Goal: Task Accomplishment & Management: Manage account settings

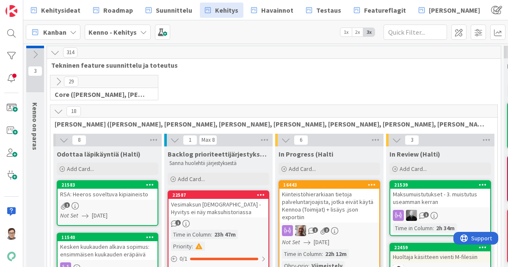
click at [58, 83] on icon at bounding box center [58, 81] width 9 height 9
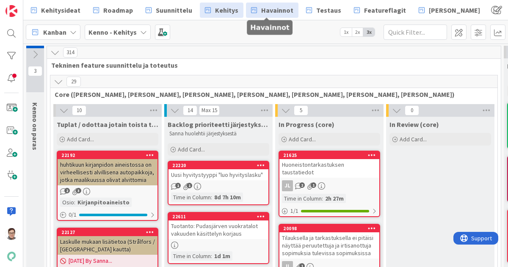
click at [278, 10] on span "Havainnot" at bounding box center [277, 10] width 32 height 10
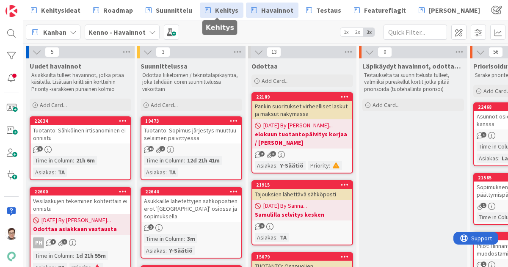
click at [215, 14] on span "Kehitys" at bounding box center [226, 10] width 23 height 10
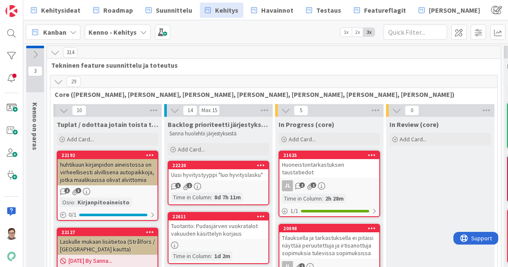
click at [58, 82] on icon at bounding box center [58, 81] width 9 height 9
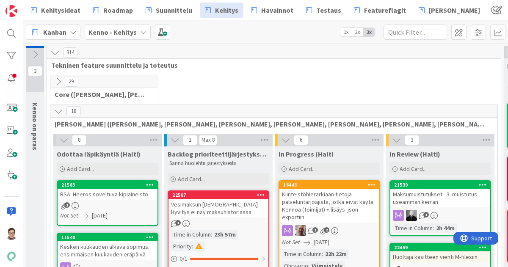
click at [219, 213] on div "Vesimaksun tasaus - Hyvitys ei näy maksuhistoriassa" at bounding box center [219, 208] width 100 height 19
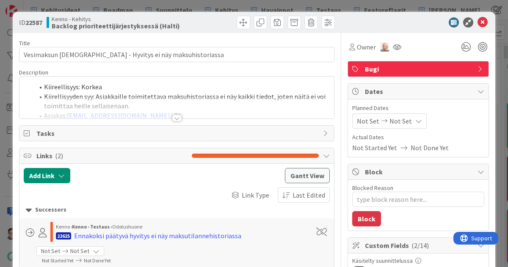
click at [172, 116] on div at bounding box center [176, 118] width 9 height 7
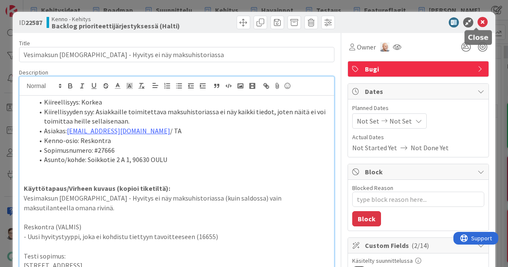
click at [478, 22] on icon at bounding box center [483, 22] width 10 height 10
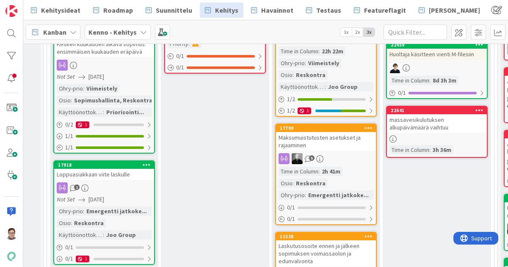
scroll to position [0, 3]
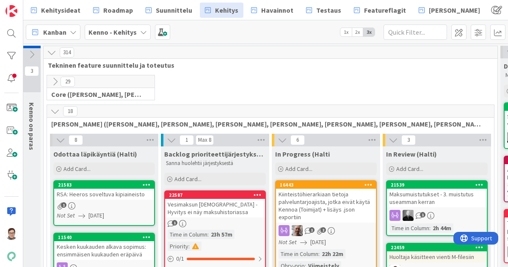
click at [223, 209] on div "Vesimaksun tasaus - Hyvitys ei näy maksuhistoriassa" at bounding box center [215, 208] width 100 height 19
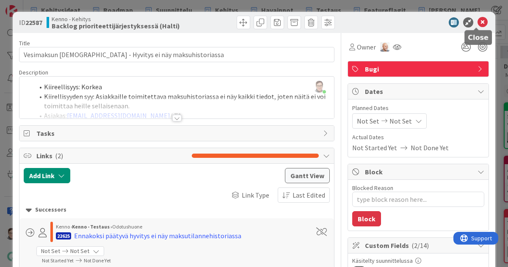
click at [478, 23] on icon at bounding box center [483, 22] width 10 height 10
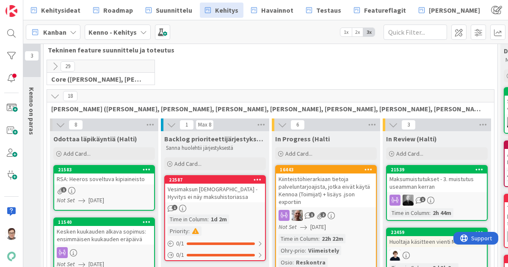
click at [107, 180] on div "RSA: Heeros soveltuva kipiaineisto" at bounding box center [104, 179] width 100 height 11
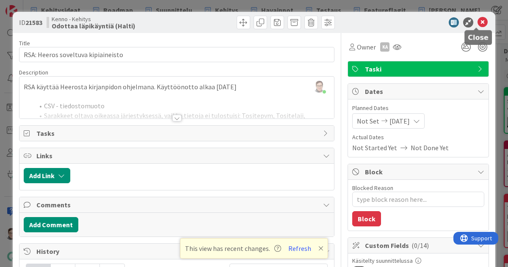
click at [479, 26] on icon at bounding box center [483, 22] width 10 height 10
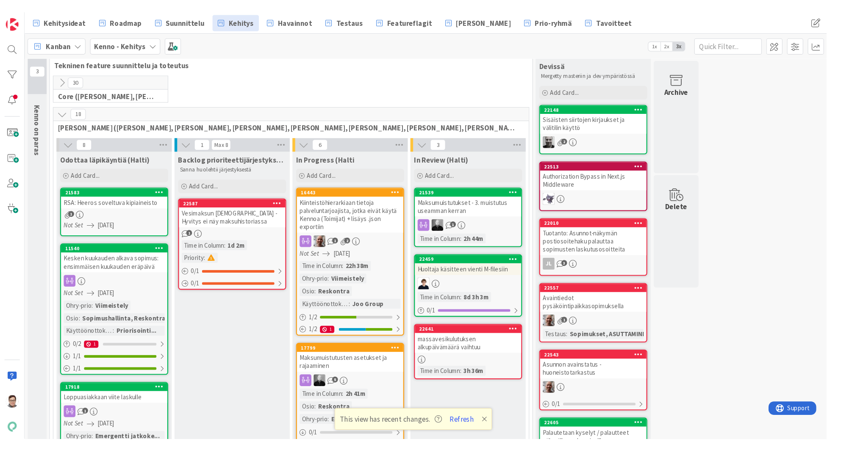
scroll to position [15, 0]
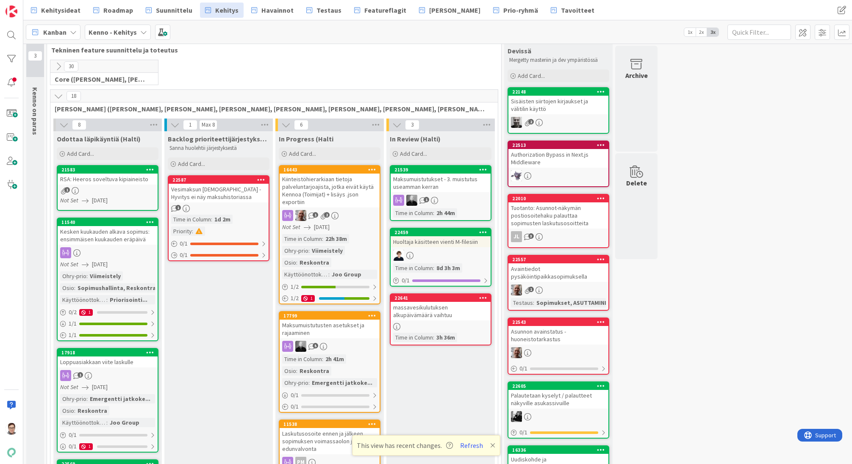
click at [14, 267] on div at bounding box center [11, 232] width 23 height 464
click at [68, 8] on span "Kehitysideat" at bounding box center [60, 10] width 39 height 10
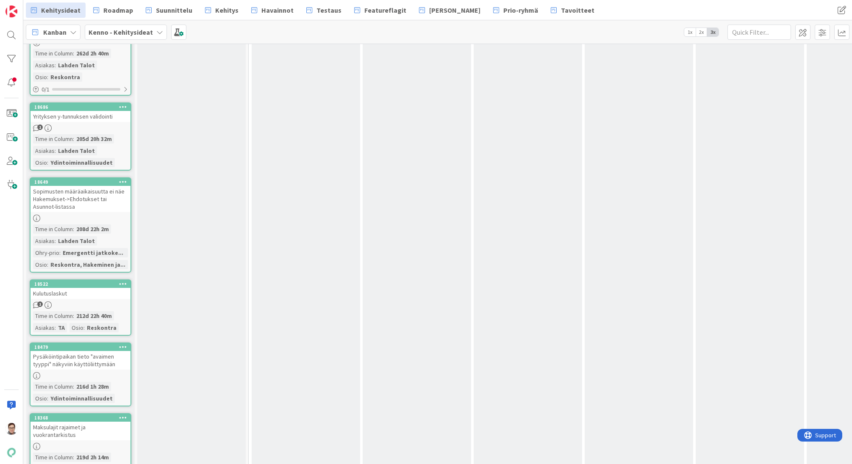
scroll to position [11735, 0]
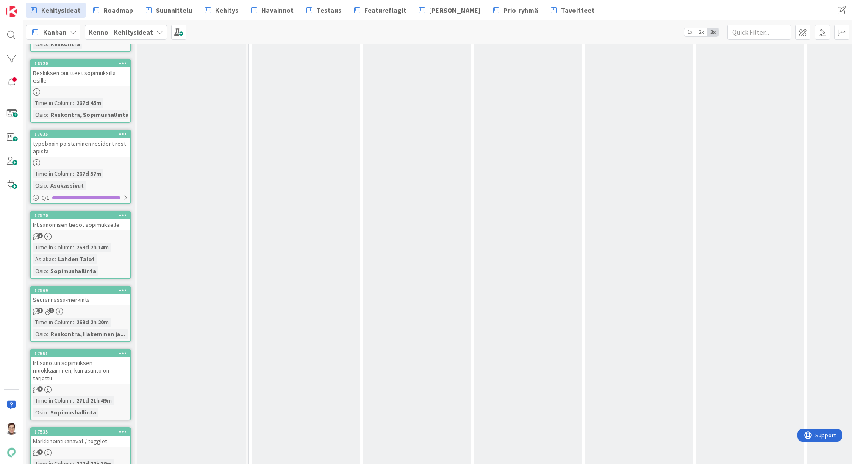
click at [83, 267] on div "Markkinointikanavat / togglet" at bounding box center [80, 441] width 100 height 11
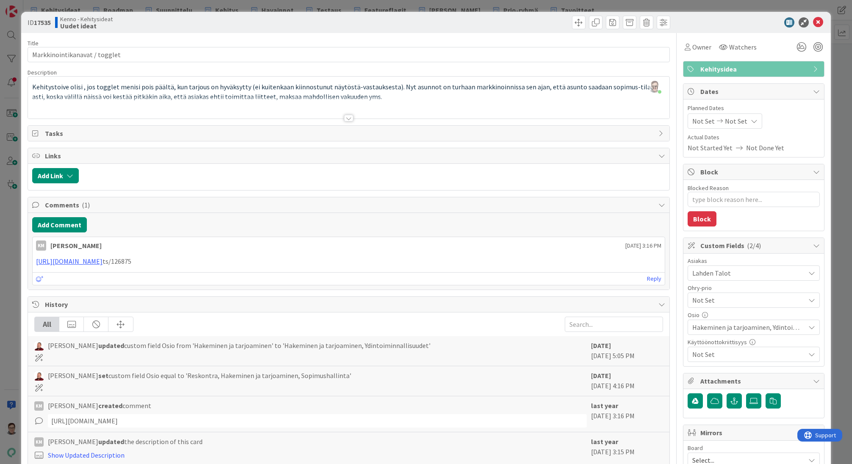
click at [508, 267] on span "Not Set" at bounding box center [746, 300] width 108 height 12
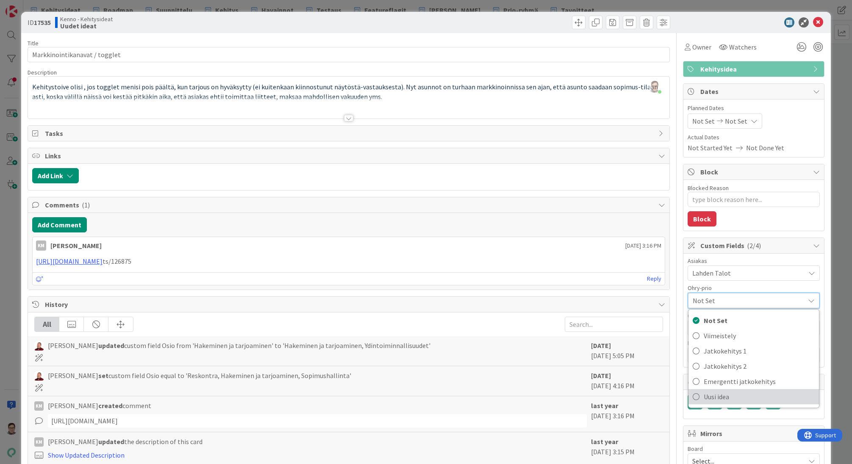
click at [508, 267] on span "Uusi idea" at bounding box center [758, 396] width 111 height 13
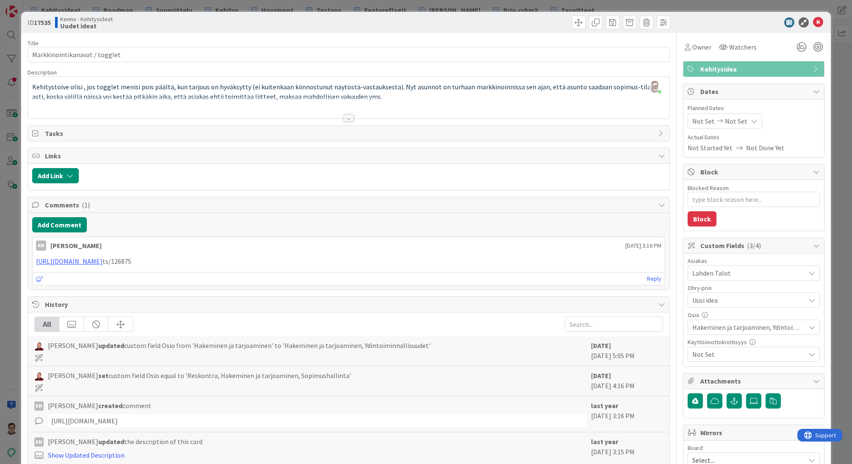
click at [508, 260] on div "Asiakas" at bounding box center [753, 261] width 132 height 6
click at [508, 17] on span at bounding box center [579, 23] width 14 height 14
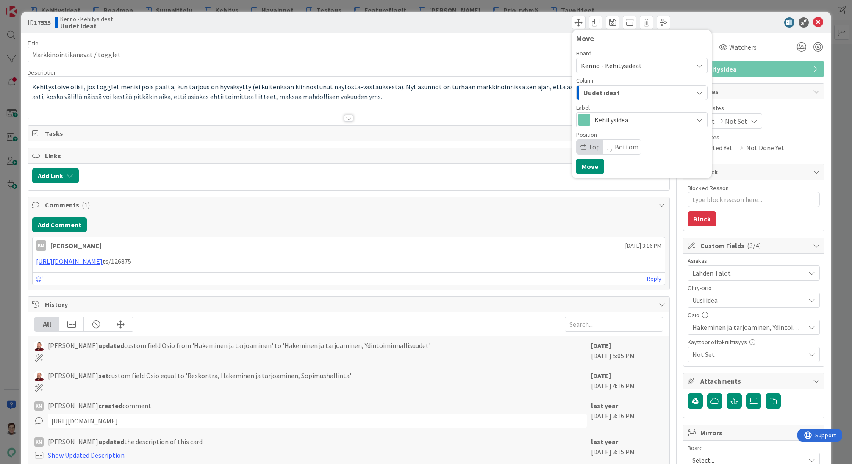
click at [508, 119] on span "Kehitysidea" at bounding box center [641, 120] width 94 height 12
click at [508, 92] on div "Uudet ideat" at bounding box center [636, 93] width 111 height 14
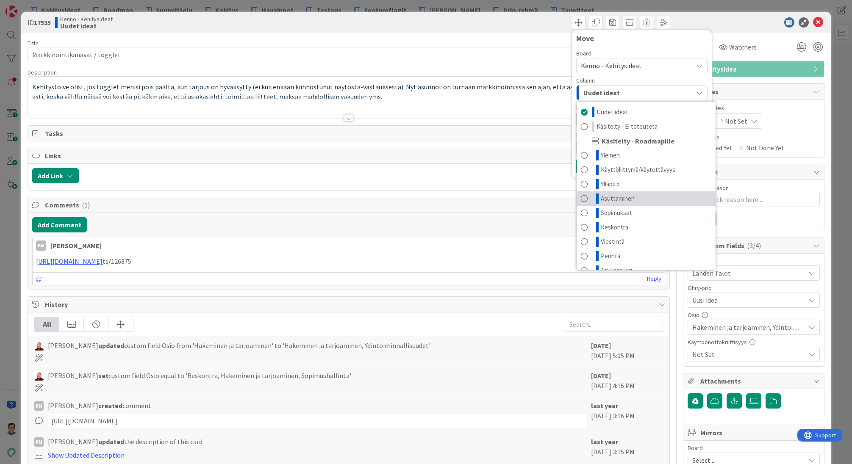
click at [508, 198] on span "Asuttaminen" at bounding box center [617, 199] width 34 height 10
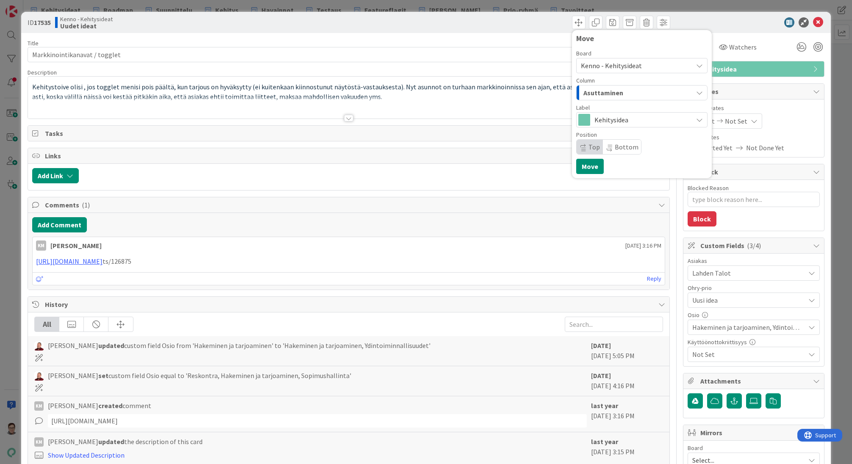
click at [508, 148] on span "Top" at bounding box center [593, 147] width 11 height 8
click at [508, 169] on button "Move" at bounding box center [590, 166] width 28 height 15
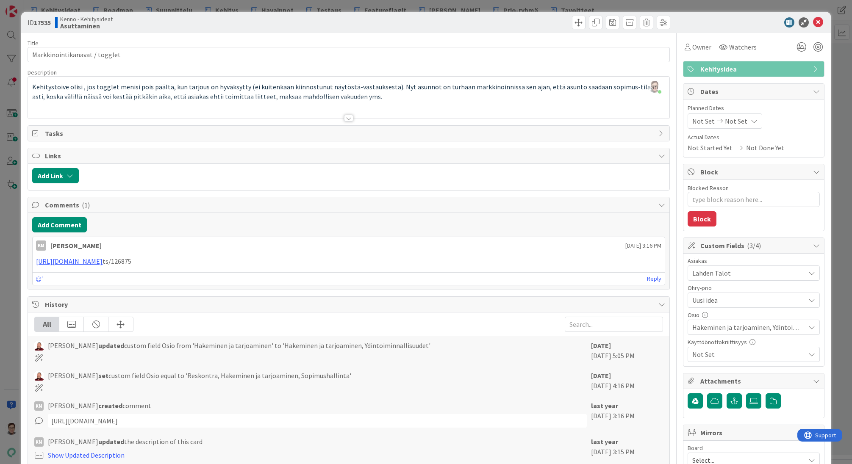
scroll to position [11585, 0]
click at [508, 22] on icon at bounding box center [818, 22] width 10 height 10
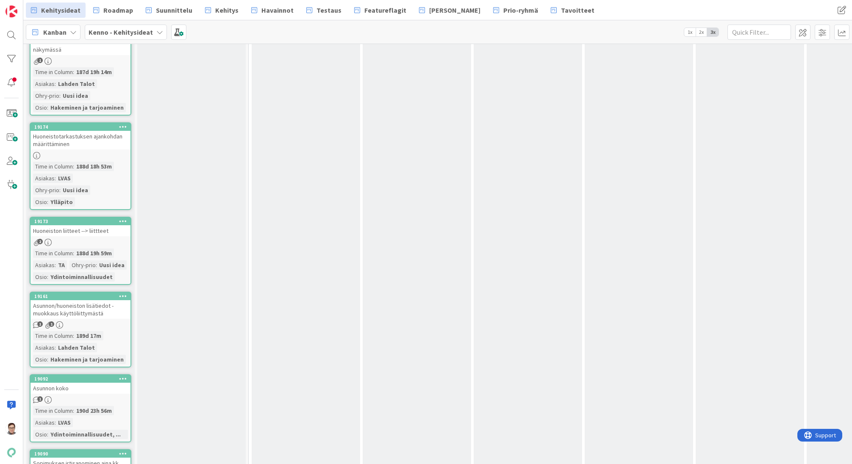
scroll to position [3969, 0]
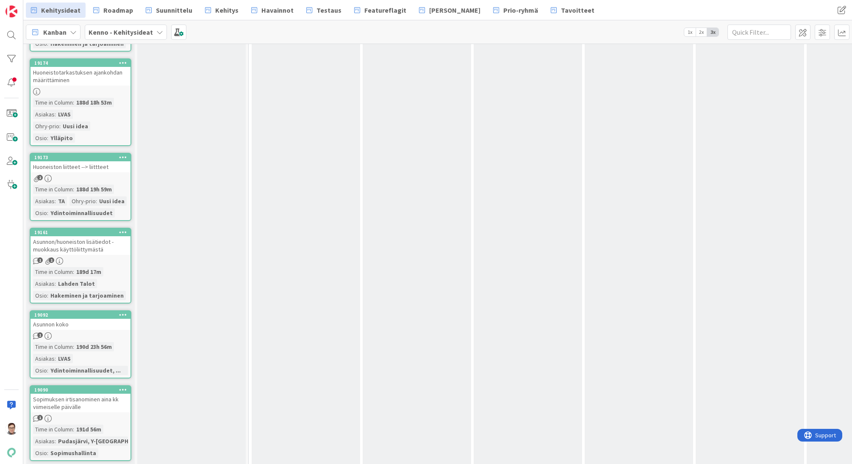
drag, startPoint x: 844, startPoint y: 198, endPoint x: 813, endPoint y: 83, distance: 119.3
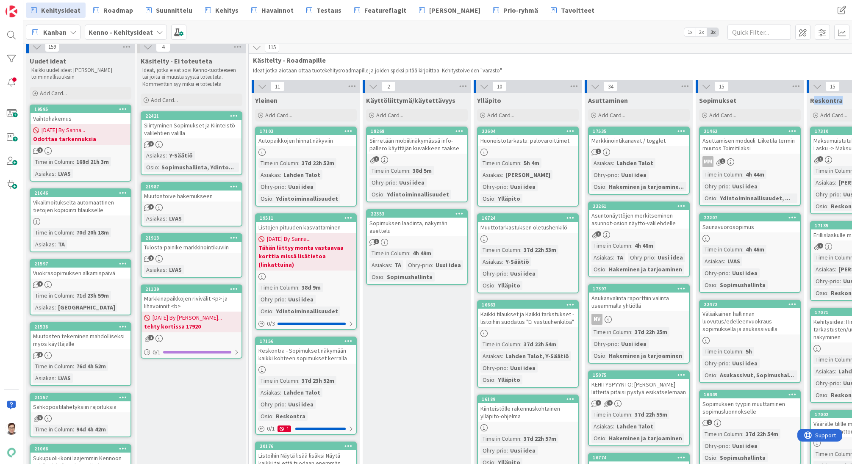
scroll to position [0, 0]
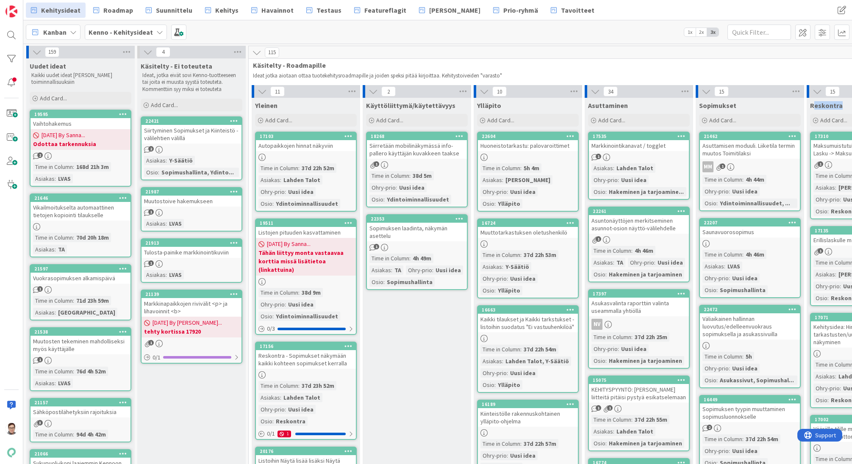
click at [508, 151] on div "Markkinointikanavat / togglet" at bounding box center [639, 145] width 100 height 11
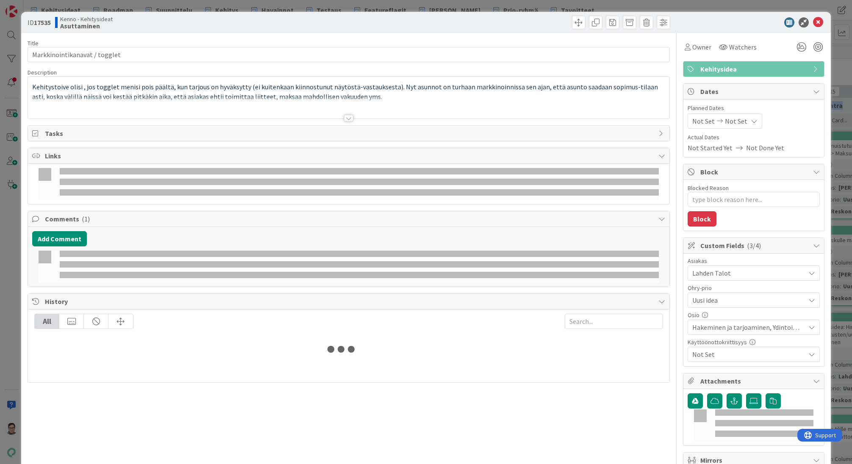
type textarea "x"
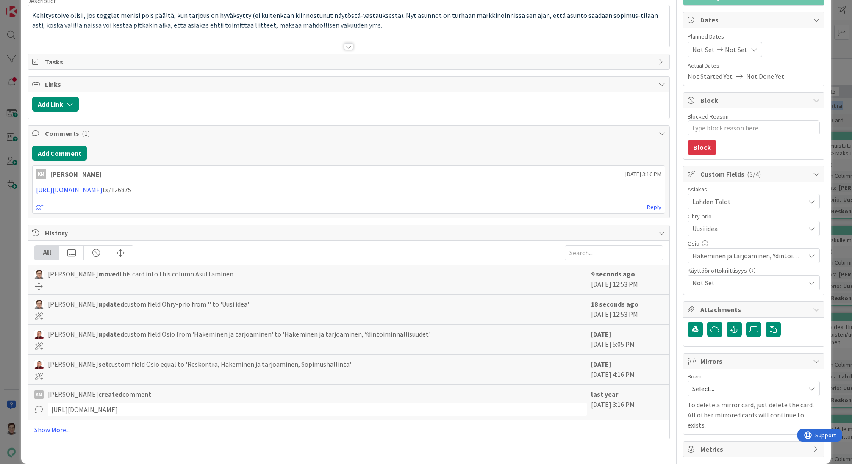
scroll to position [73, 0]
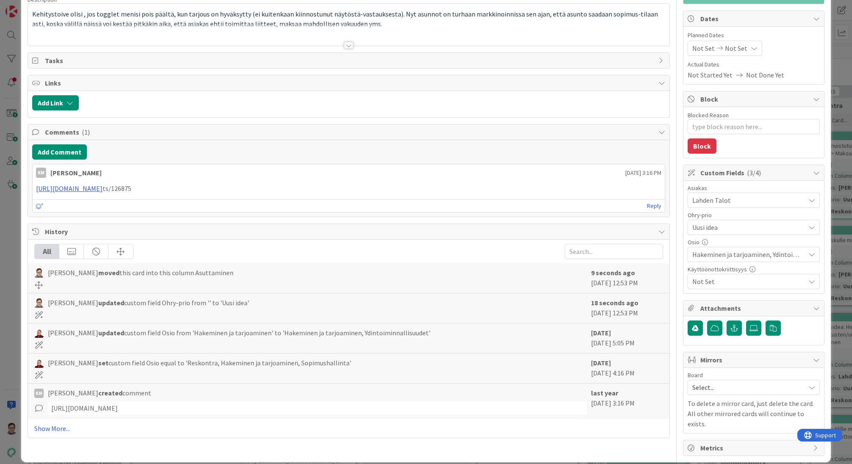
click at [508, 267] on span "Select..." at bounding box center [746, 388] width 108 height 12
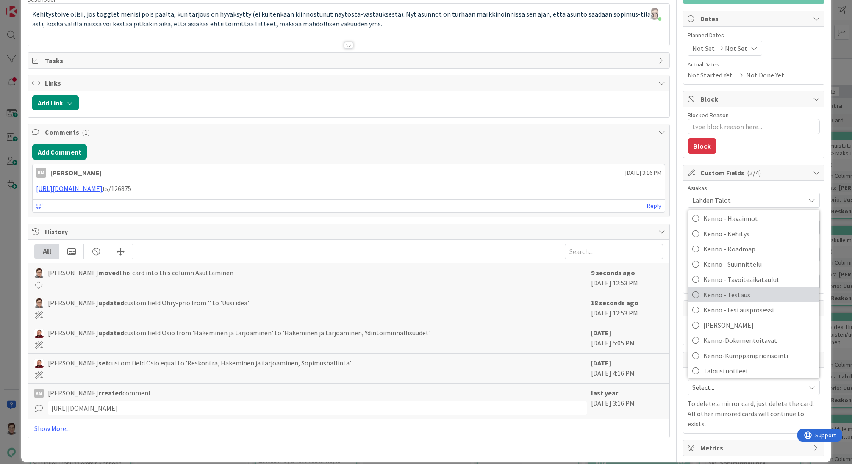
scroll to position [56, 0]
click at [508, 267] on span "Kenno-Kumppanipriorisointi" at bounding box center [759, 352] width 112 height 13
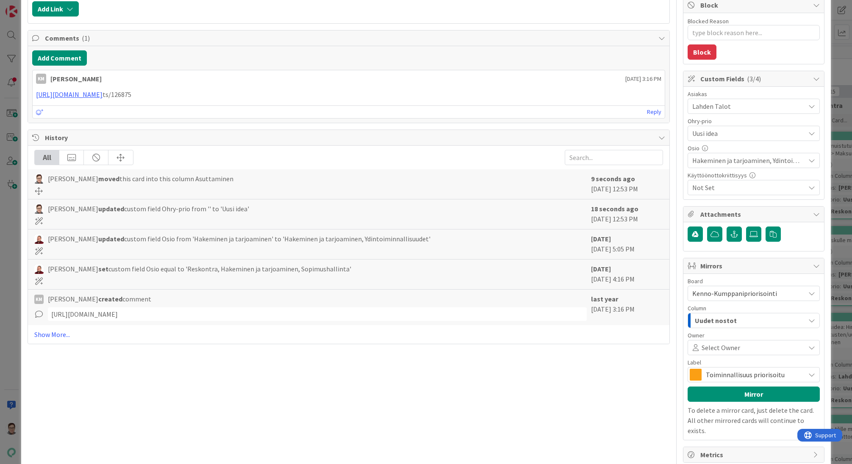
scroll to position [174, 0]
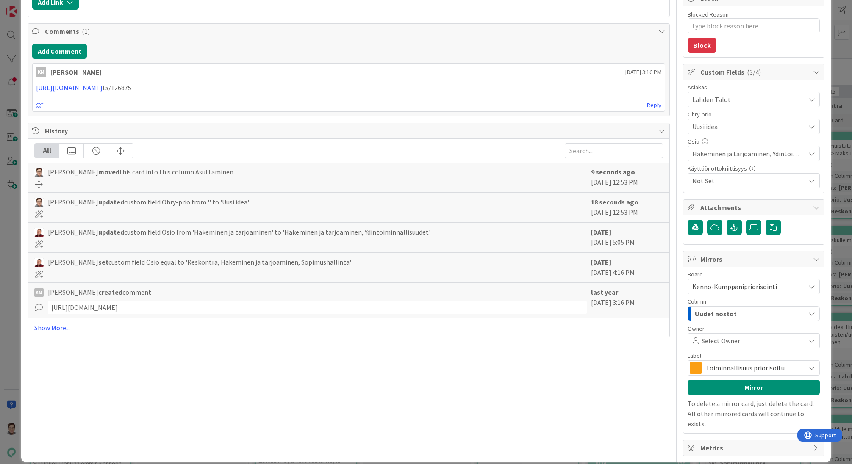
click at [508, 267] on span "Toiminnallisuus priorisoitu" at bounding box center [752, 368] width 95 height 12
click at [508, 267] on button "Mirror" at bounding box center [753, 387] width 132 height 15
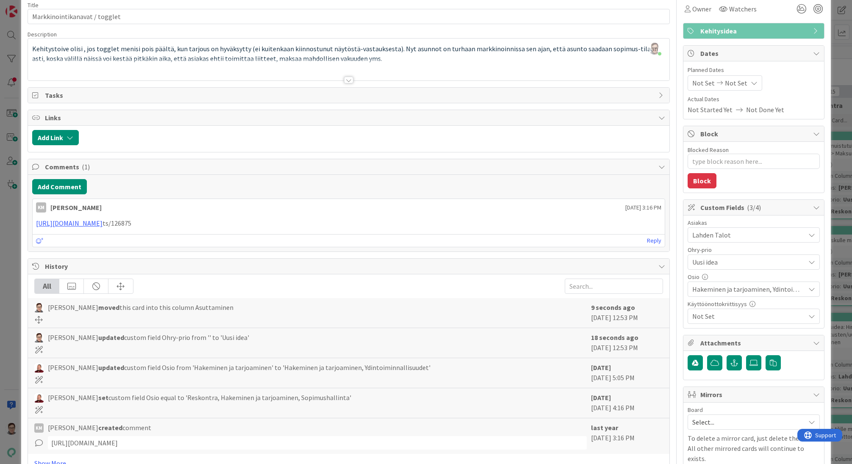
scroll to position [0, 0]
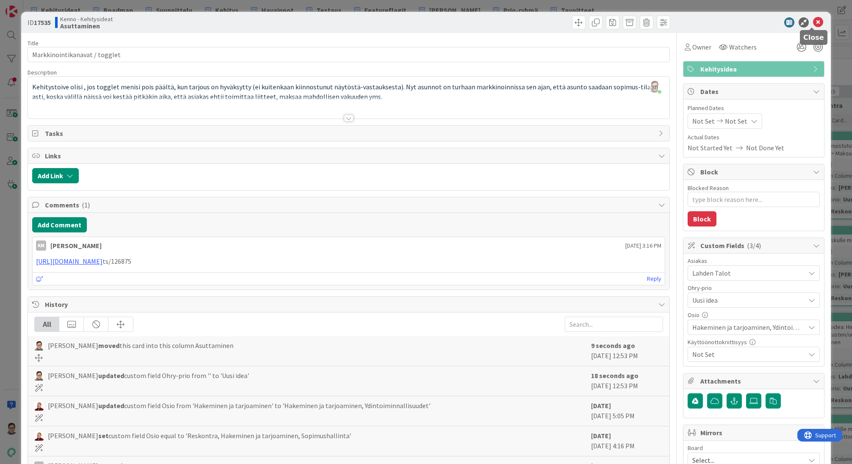
click at [508, 22] on icon at bounding box center [818, 22] width 10 height 10
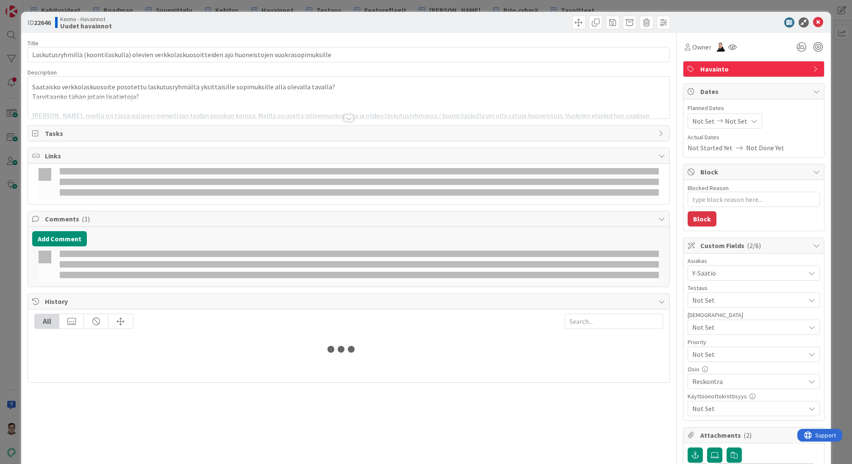
type textarea "x"
type input "Laskutusryhmillä (koontilaskulla) olevien verkkolaskuosoitteiden ajo huoneistoj…"
type textarea "x"
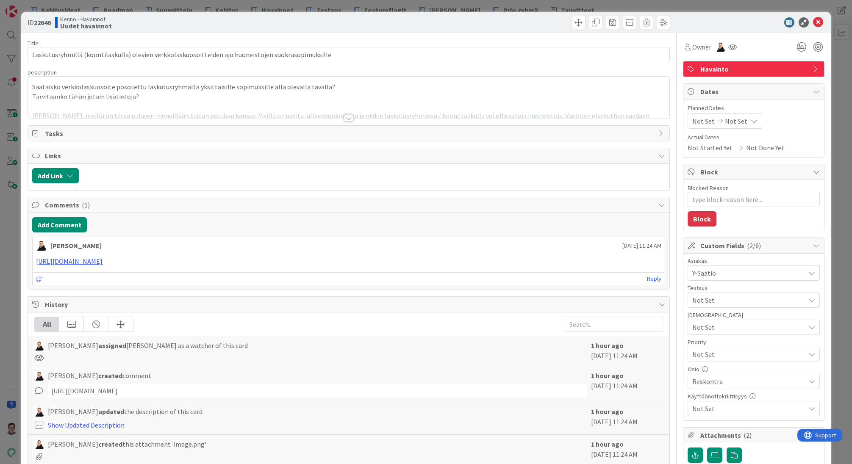
type input "Laskutusryhmillä (koontilaskulla) olevien verkkolaskuosoitteiden ajo huoneistoj…"
type textarea "x"
type input "Laskutusryhmillä (koontilaskulla) olevien verkkolaskuosoitteiden ajo huoneistoj…"
type textarea "x"
click at [813, 23] on icon at bounding box center [818, 22] width 10 height 10
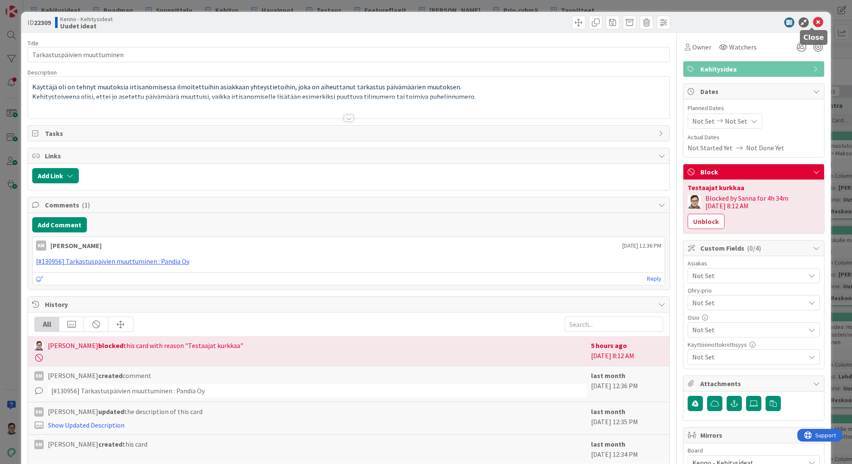
click at [813, 22] on icon at bounding box center [818, 22] width 10 height 10
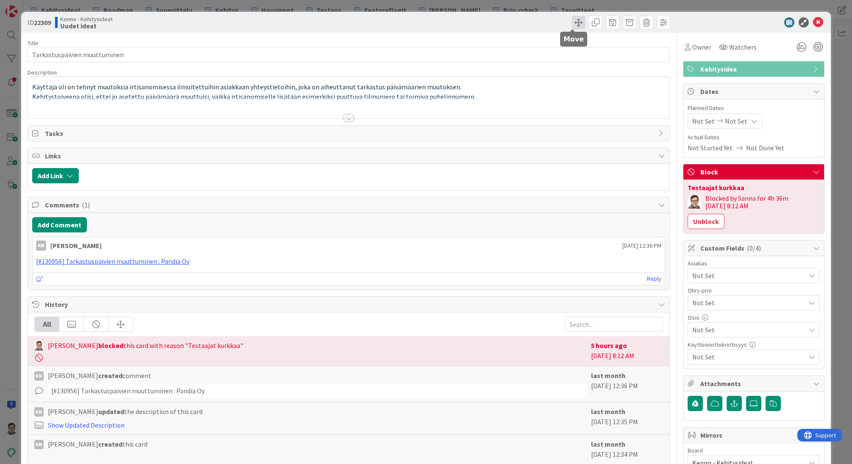
click at [574, 19] on span at bounding box center [579, 23] width 14 height 14
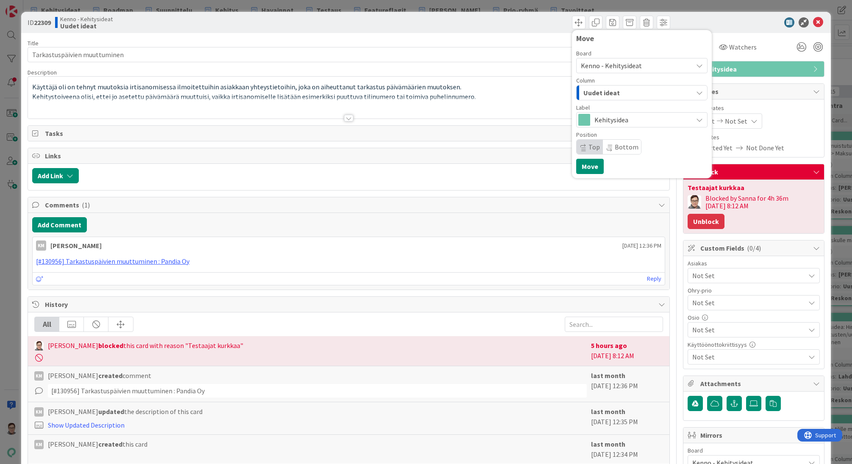
click at [709, 223] on button "Unblock" at bounding box center [705, 221] width 37 height 15
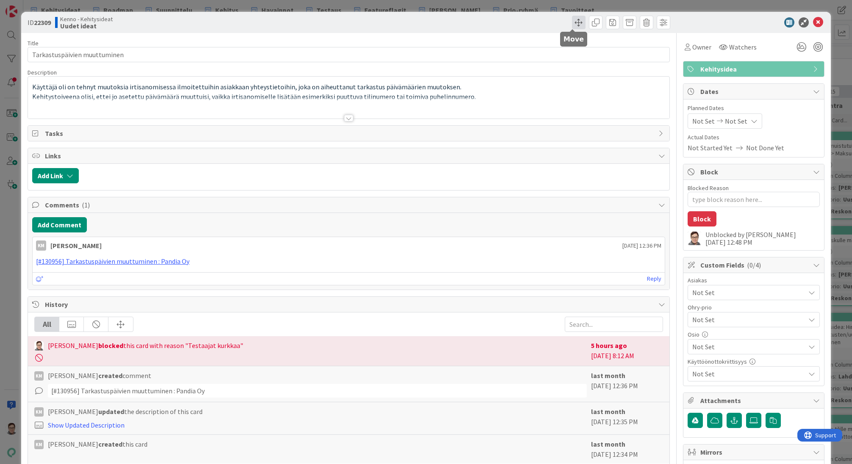
click at [573, 25] on span at bounding box center [579, 23] width 14 height 14
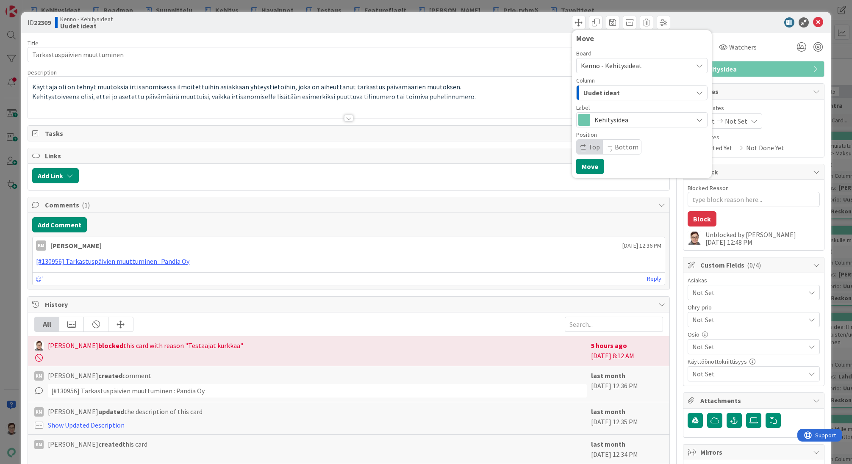
click at [603, 61] on span "Kenno - Kehitysideat" at bounding box center [635, 66] width 108 height 12
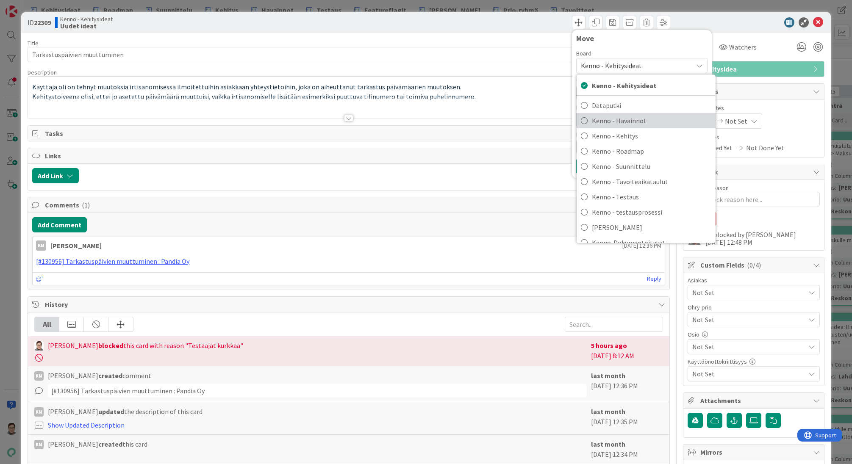
click at [614, 118] on span "Kenno - Havainnot" at bounding box center [651, 120] width 119 height 13
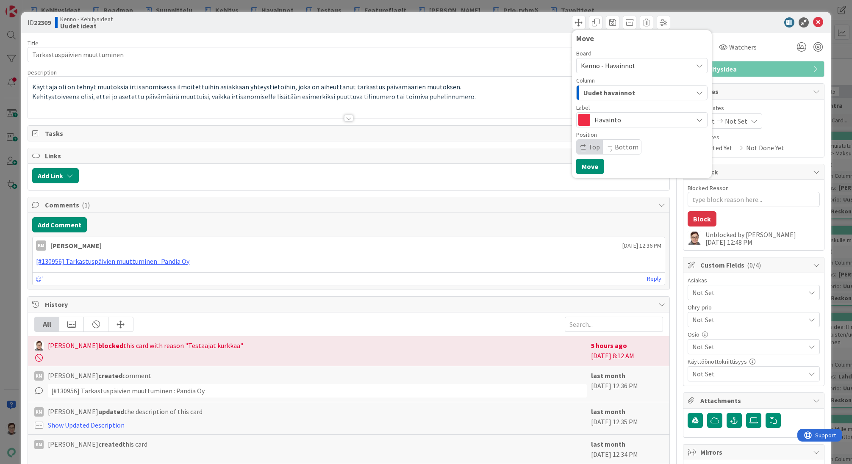
click at [615, 90] on span "Uudet havainnot" at bounding box center [609, 92] width 52 height 11
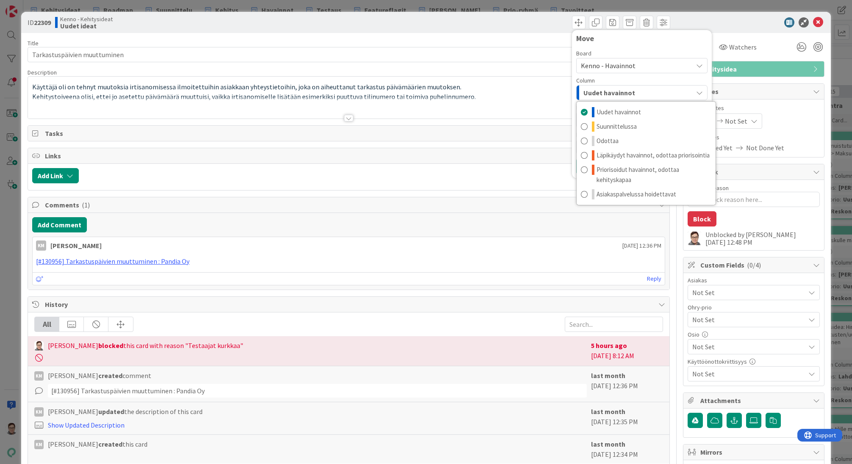
click at [615, 90] on span "Uudet havainnot" at bounding box center [609, 92] width 52 height 11
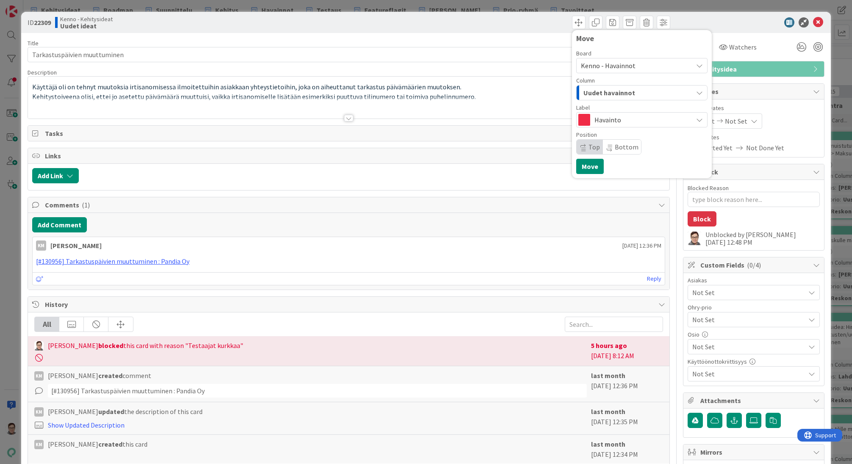
click at [579, 149] on span "Top" at bounding box center [589, 147] width 26 height 14
click at [578, 168] on button "Move" at bounding box center [590, 166] width 28 height 15
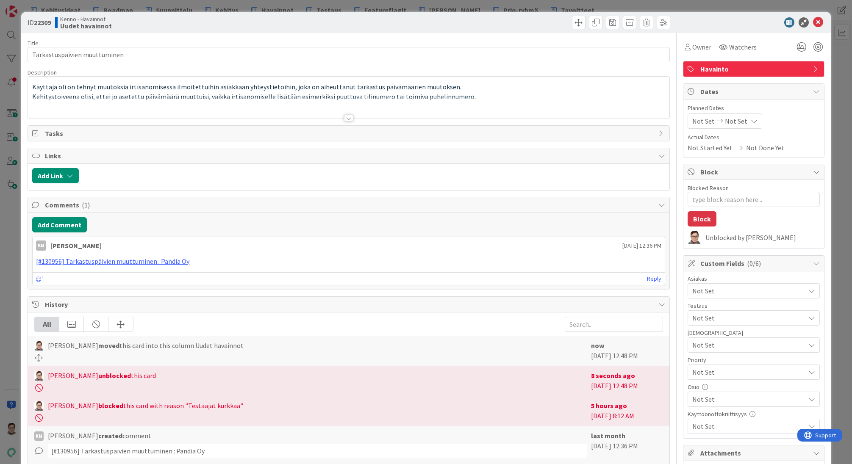
type textarea "x"
click at [814, 26] on icon at bounding box center [818, 22] width 10 height 10
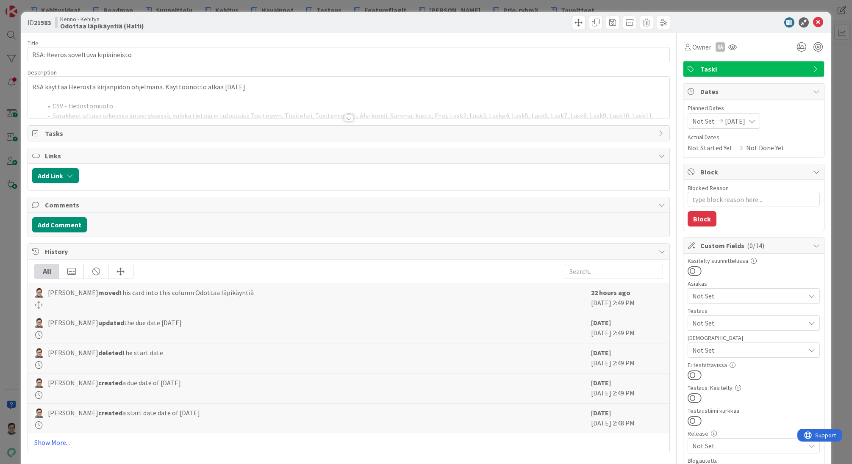
click at [344, 116] on div at bounding box center [348, 118] width 9 height 7
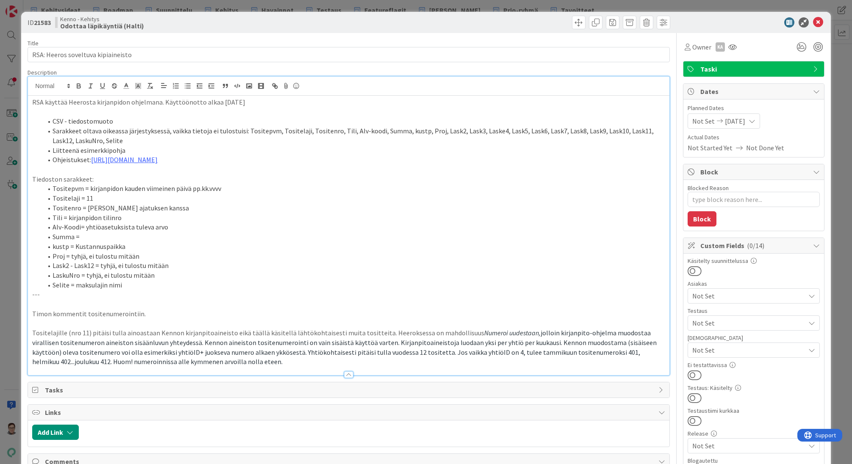
type textarea "x"
drag, startPoint x: 86, startPoint y: 207, endPoint x: 168, endPoint y: 208, distance: 82.2
click at [168, 208] on li "Tositenro = Timo miettii ajatuksen kanssa" at bounding box center [353, 208] width 622 height 10
click at [346, 376] on div at bounding box center [348, 374] width 9 height 7
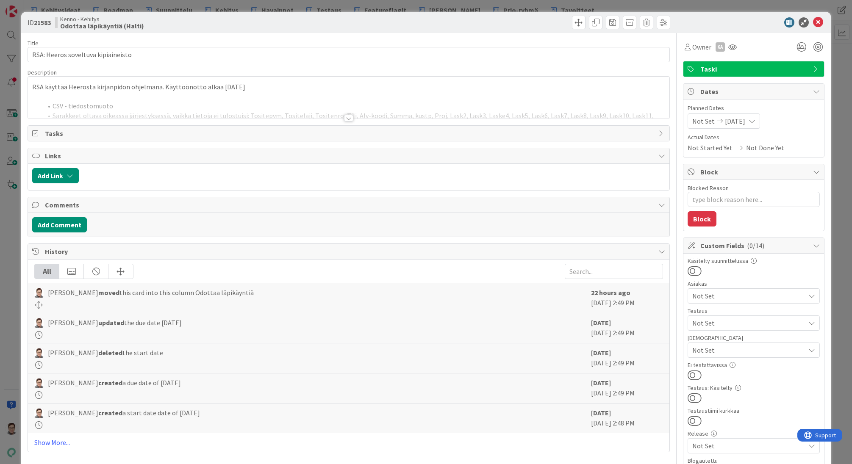
type textarea "x"
click at [813, 24] on icon at bounding box center [818, 22] width 10 height 10
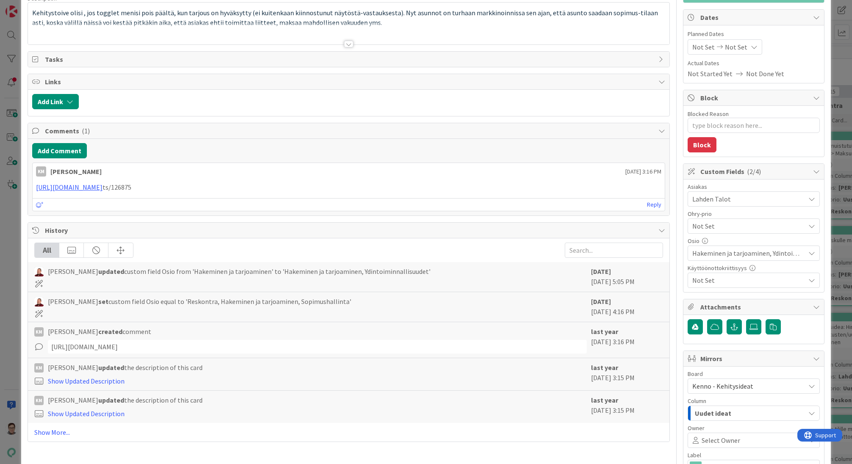
scroll to position [127, 0]
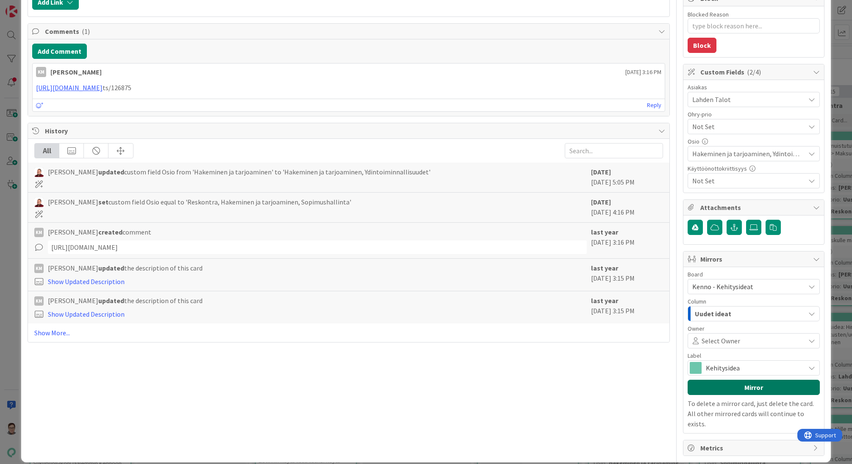
click at [736, 388] on button "Mirror" at bounding box center [753, 387] width 132 height 15
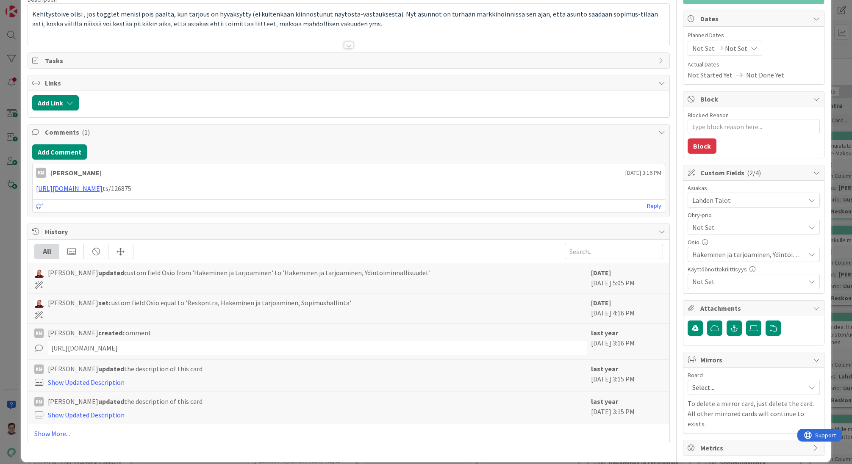
click at [722, 386] on span "Select..." at bounding box center [746, 388] width 108 height 12
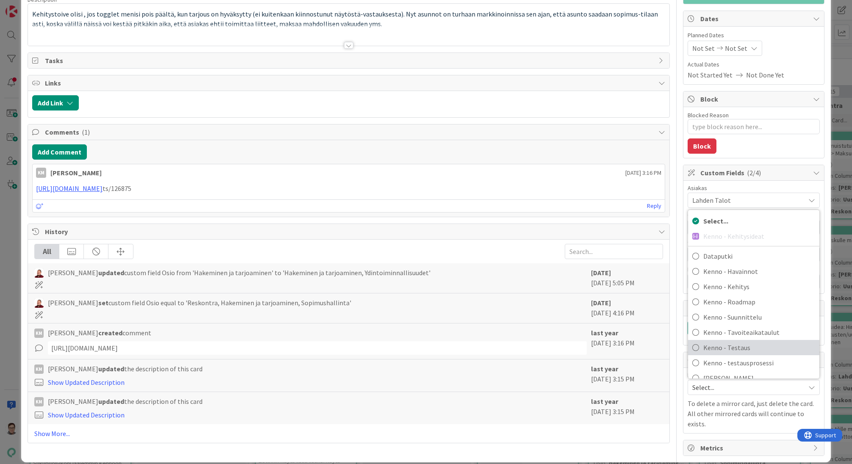
scroll to position [42, 0]
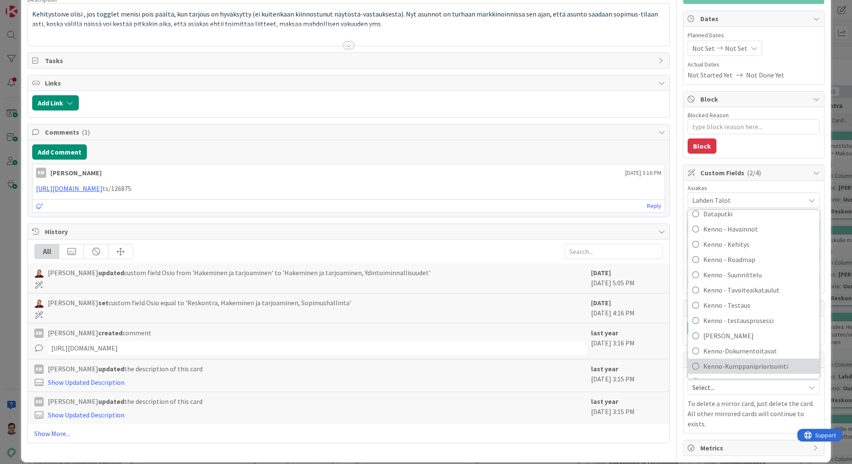
click at [738, 364] on span "Kenno-Kumppanipriorisointi" at bounding box center [759, 366] width 112 height 13
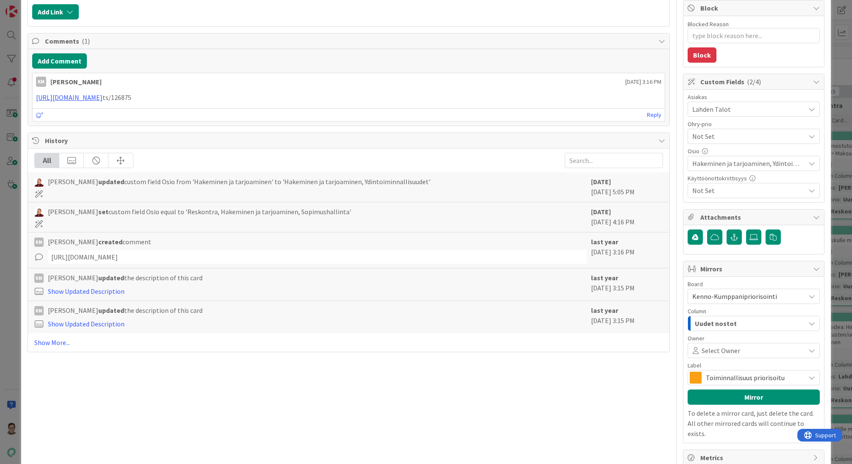
scroll to position [174, 0]
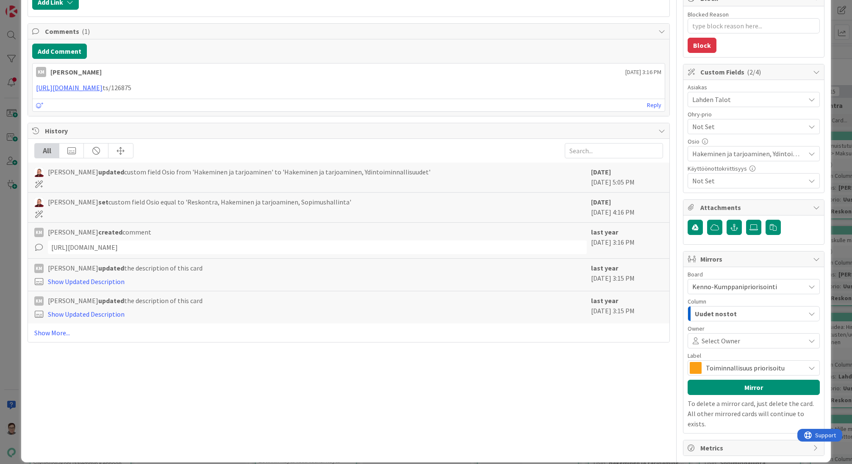
click at [732, 368] on span "Toiminnallisuus priorisoitu" at bounding box center [752, 368] width 95 height 12
click at [732, 387] on span "Toiminnallisuus priorisoitu" at bounding box center [767, 388] width 96 height 13
click at [731, 385] on button "Mirror" at bounding box center [753, 387] width 132 height 15
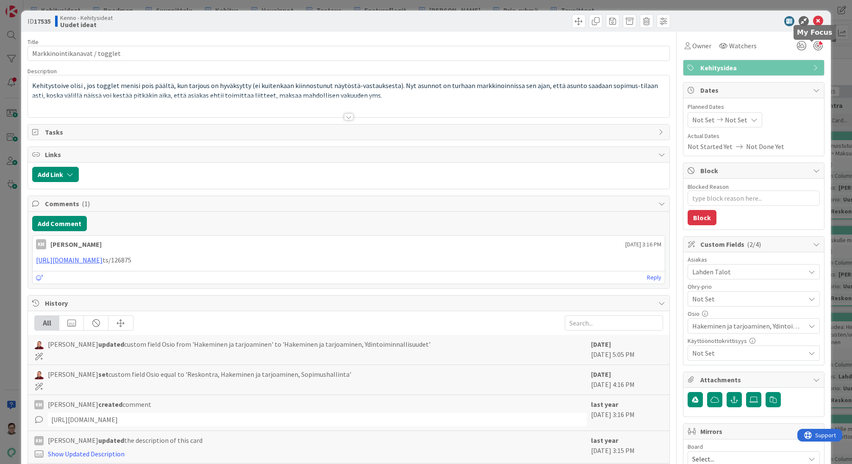
scroll to position [0, 0]
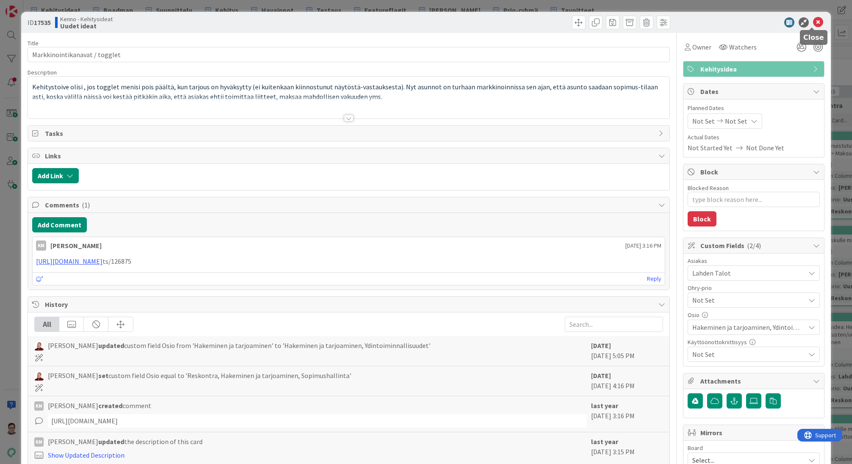
click at [813, 22] on icon at bounding box center [818, 22] width 10 height 10
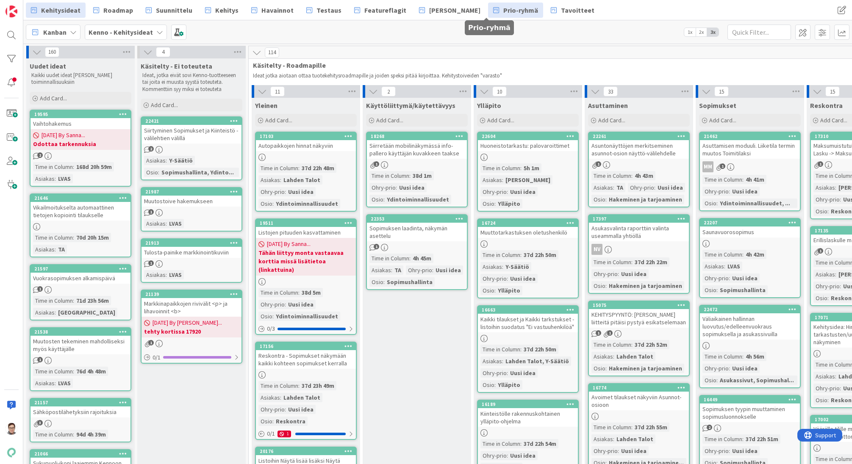
click at [503, 9] on span "Prio-ryhmä" at bounding box center [520, 10] width 35 height 10
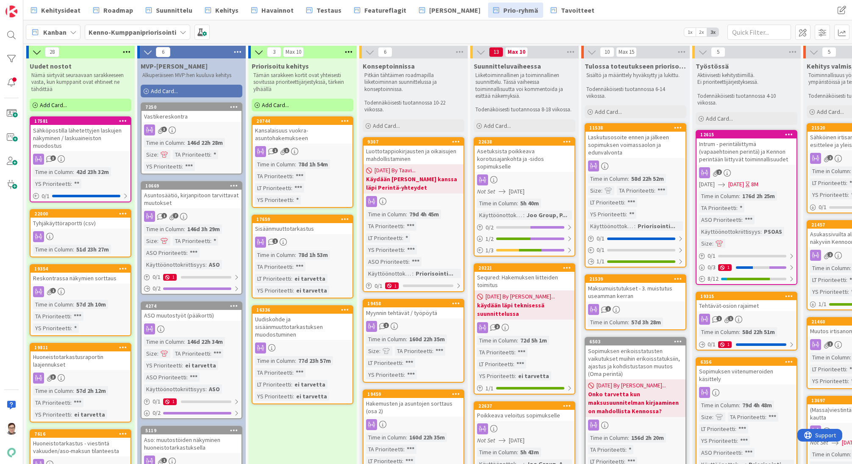
click at [88, 136] on div "Sähköpostilla lähetettyjen laskujen näkyminen / laskuaineiston muodostus" at bounding box center [80, 138] width 100 height 26
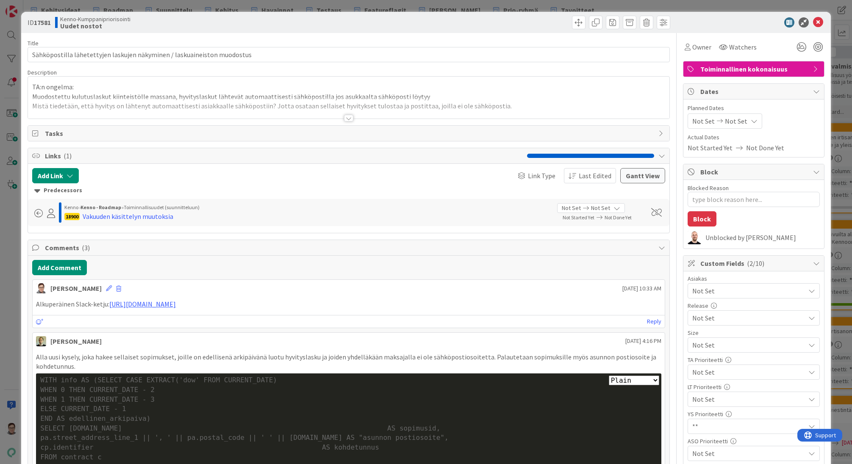
type textarea "x"
click at [813, 23] on icon at bounding box center [818, 22] width 10 height 10
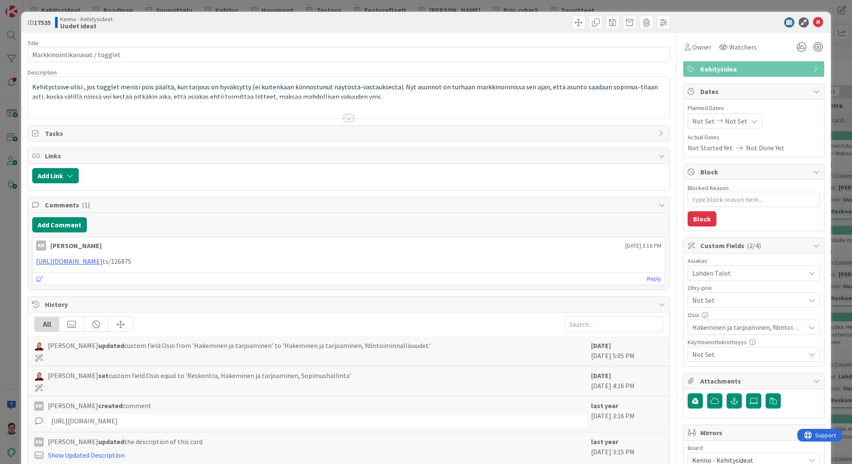
type textarea "x"
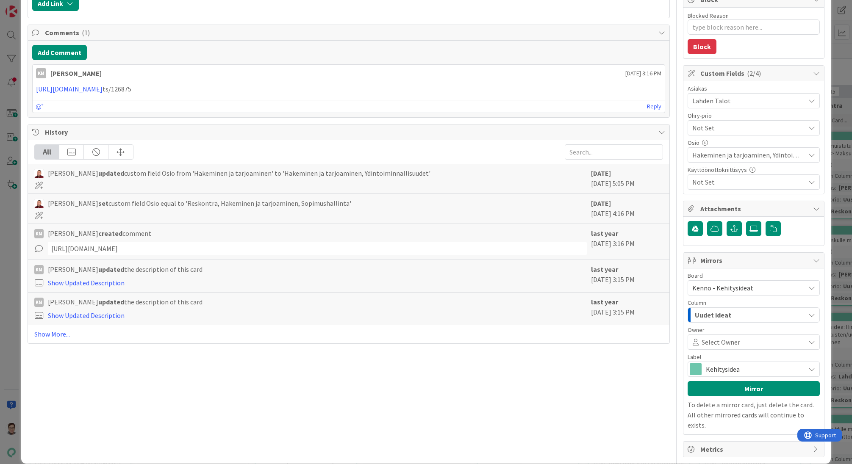
scroll to position [174, 0]
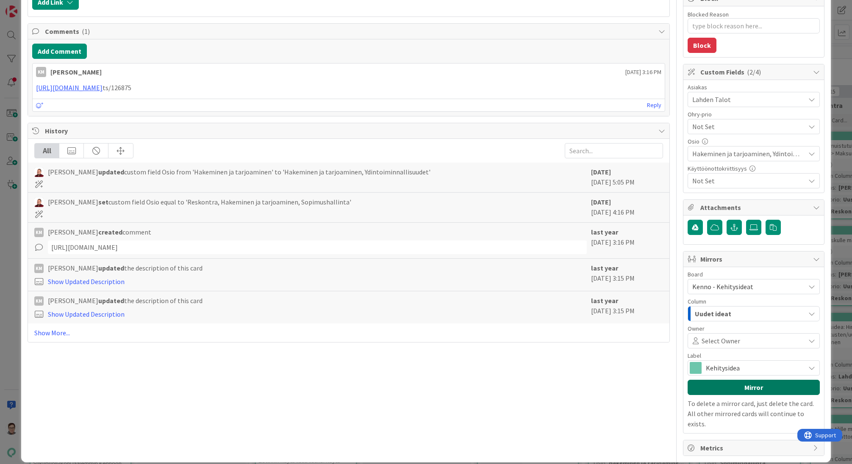
click at [745, 388] on button "Mirror" at bounding box center [753, 387] width 132 height 15
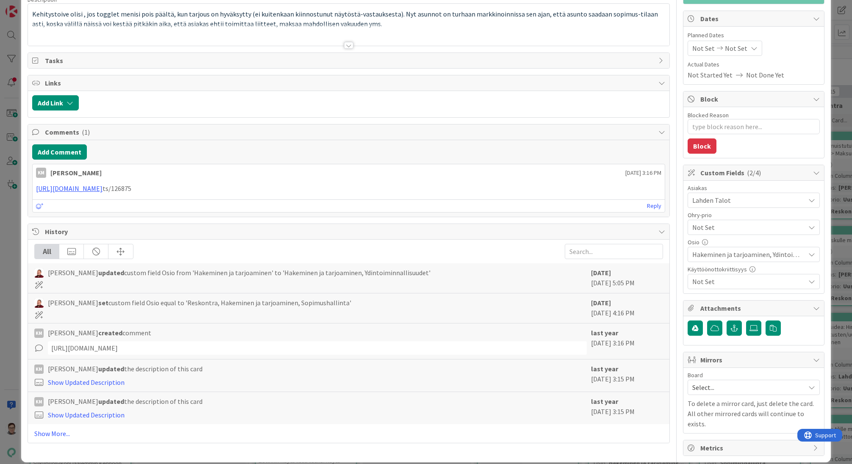
click at [738, 391] on span "Select..." at bounding box center [746, 388] width 108 height 12
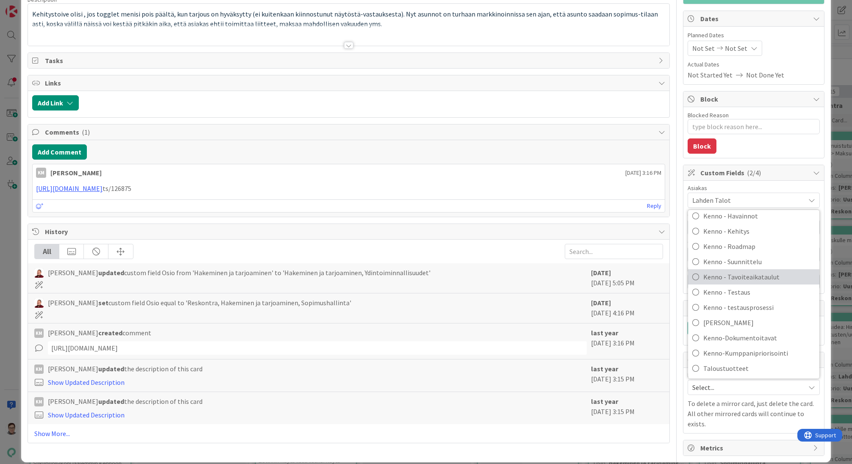
scroll to position [56, 0]
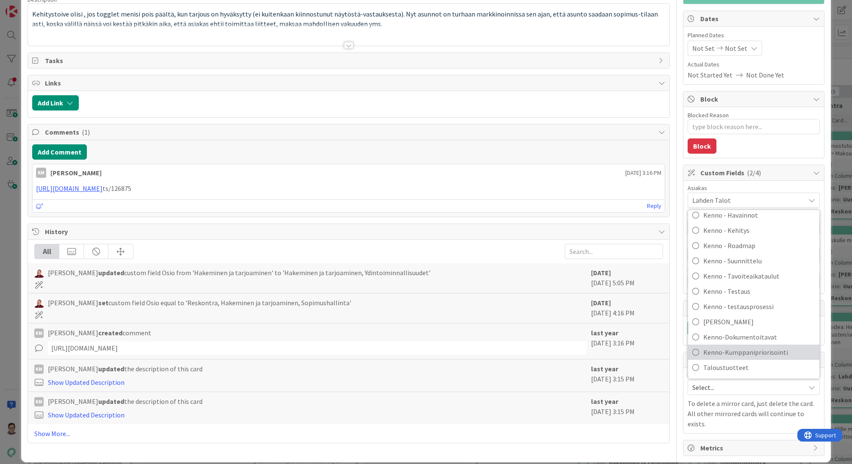
click at [741, 351] on span "Kenno-Kumppanipriorisointi" at bounding box center [759, 352] width 112 height 13
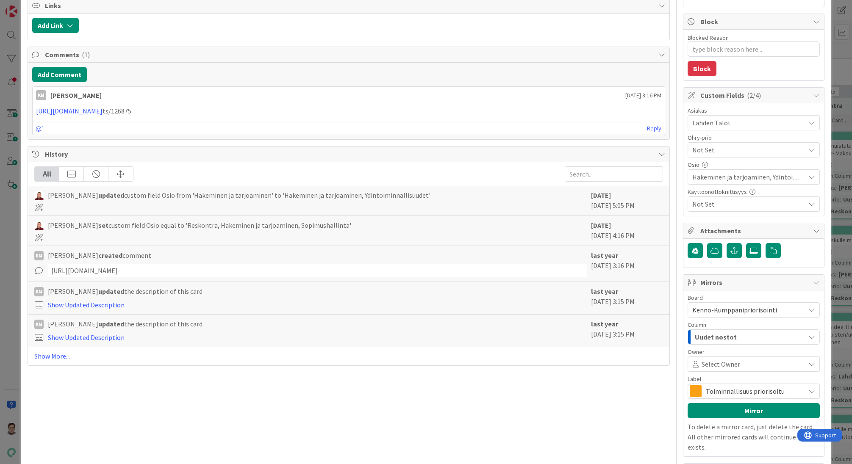
scroll to position [174, 0]
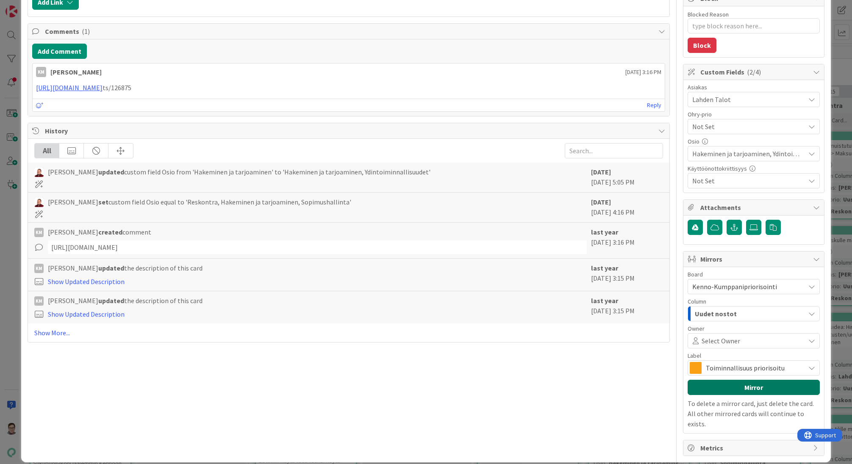
click at [743, 386] on button "Mirror" at bounding box center [753, 387] width 132 height 15
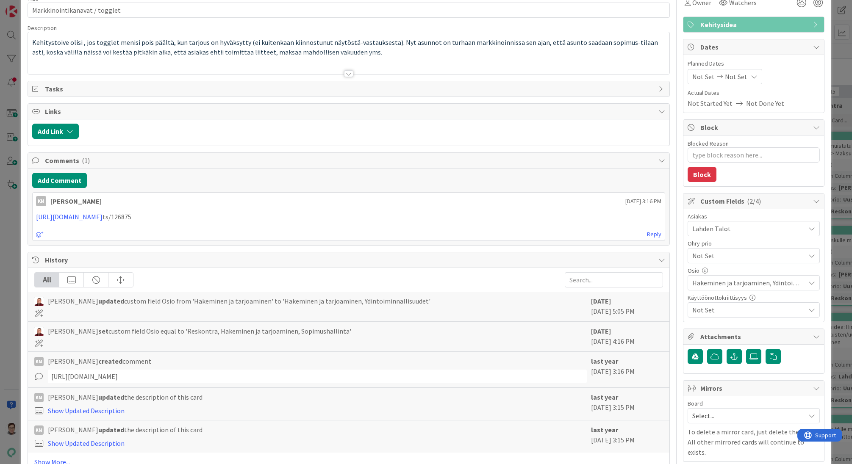
scroll to position [0, 0]
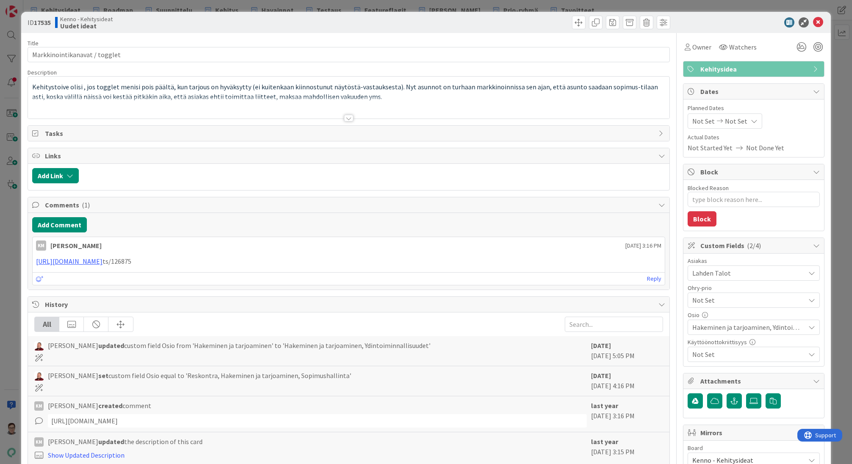
type textarea "x"
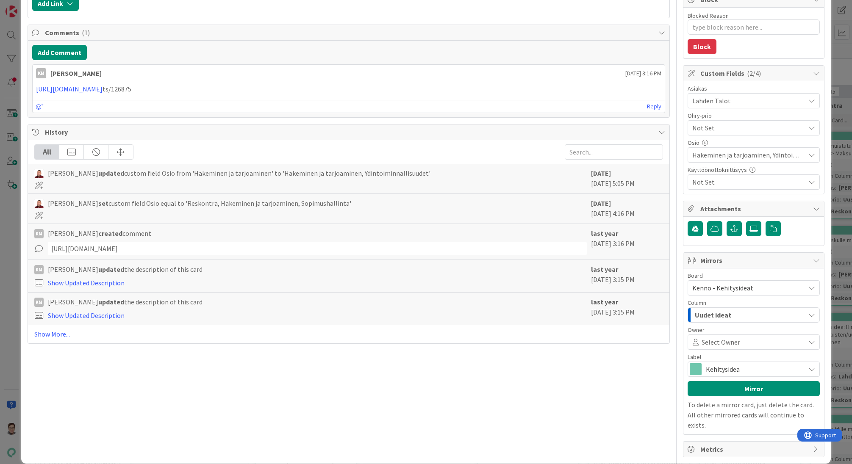
scroll to position [174, 0]
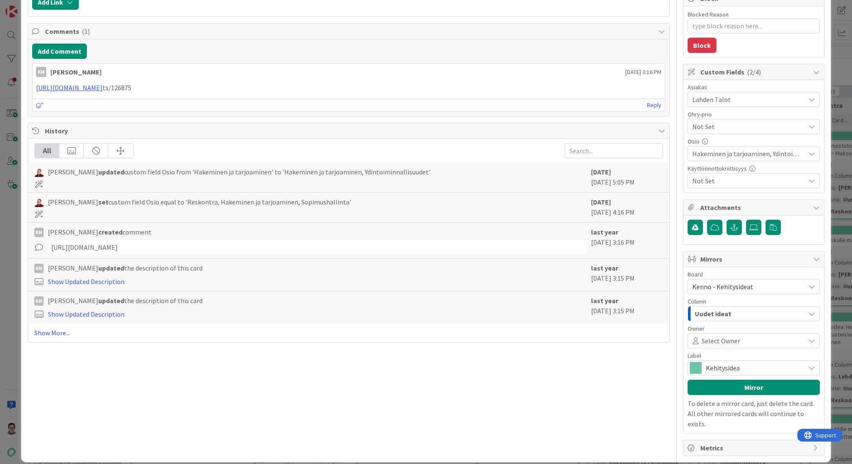
click at [734, 285] on span "Kenno - Kehitysideat" at bounding box center [722, 286] width 61 height 8
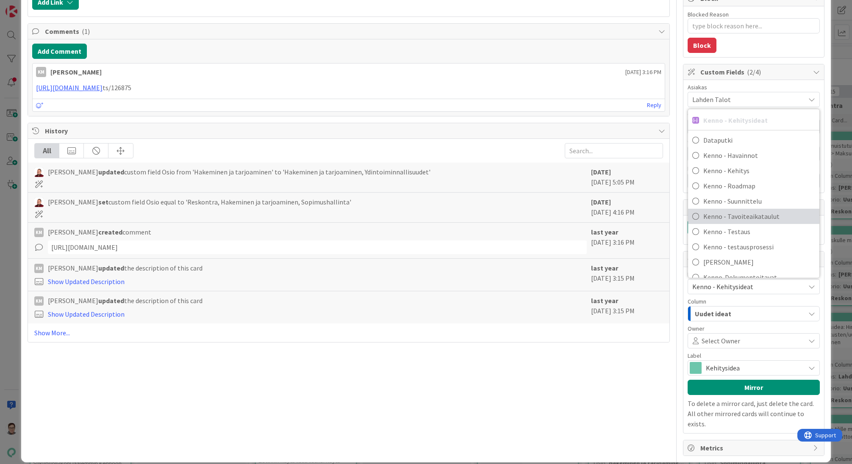
scroll to position [41, 0]
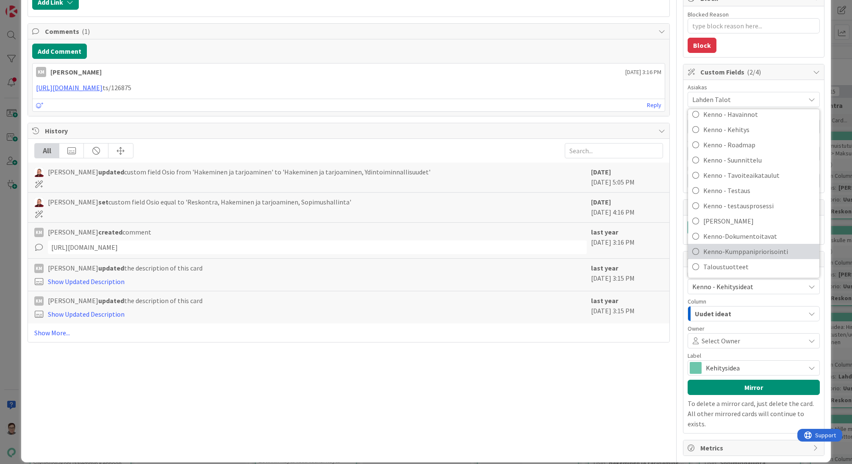
click at [744, 249] on span "Kenno-Kumppanipriorisointi" at bounding box center [759, 251] width 112 height 13
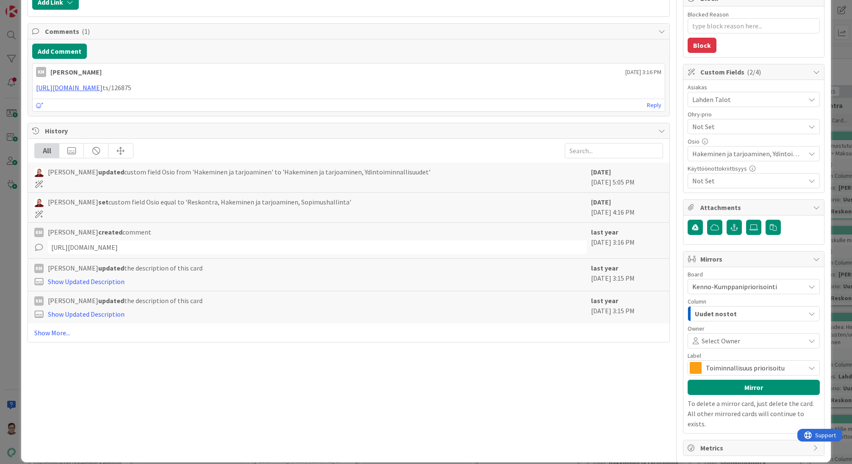
click at [724, 311] on span "Uudet nostot" at bounding box center [715, 313] width 42 height 11
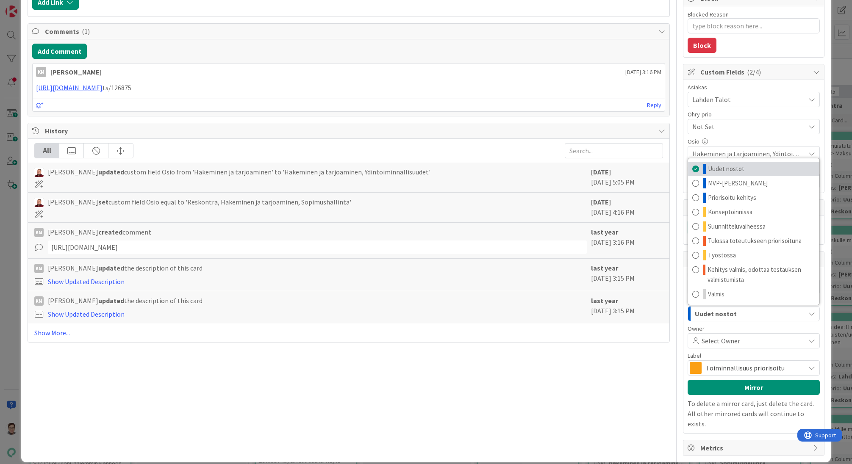
click at [728, 166] on span "Uudet nostot" at bounding box center [726, 169] width 36 height 10
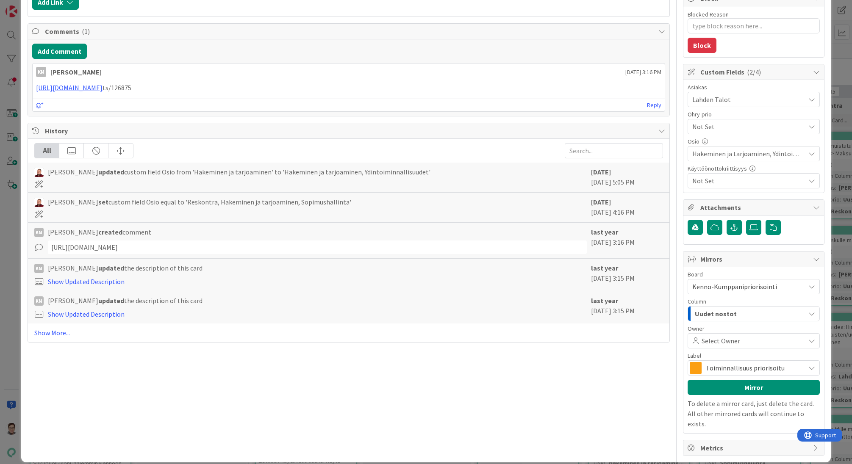
click at [716, 369] on span "Toiminnallisuus priorisoitu" at bounding box center [752, 368] width 95 height 12
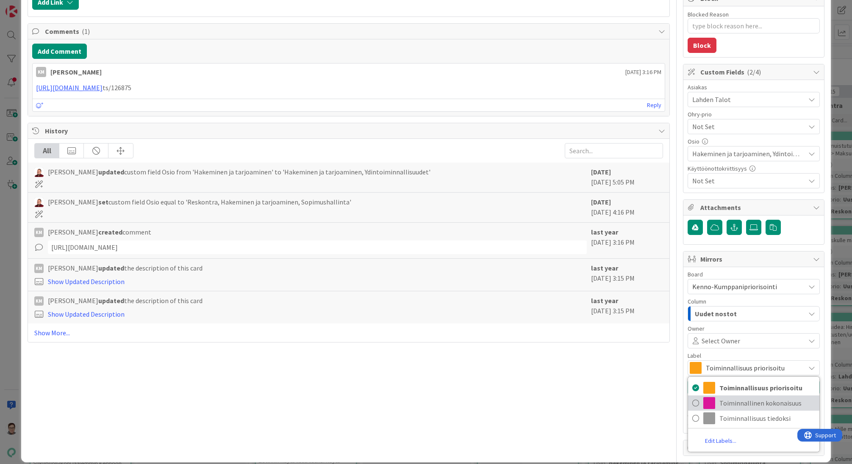
click at [723, 403] on span "Toiminnallinen kokonaisuus" at bounding box center [767, 403] width 96 height 13
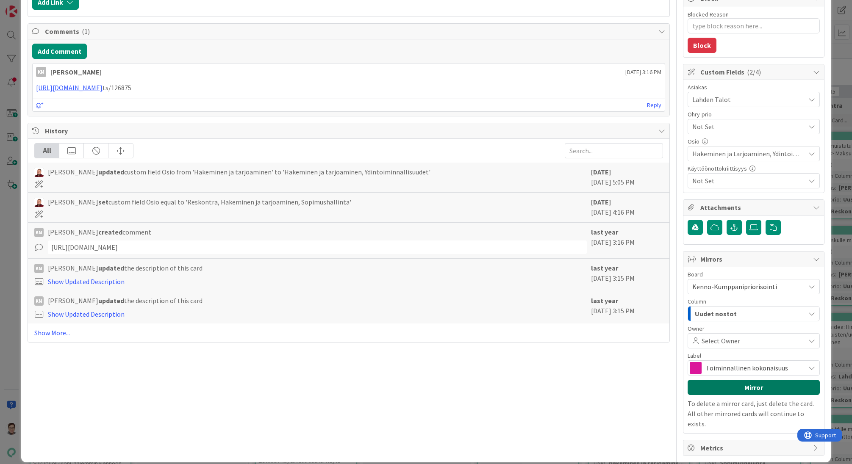
click at [730, 385] on button "Mirror" at bounding box center [753, 387] width 132 height 15
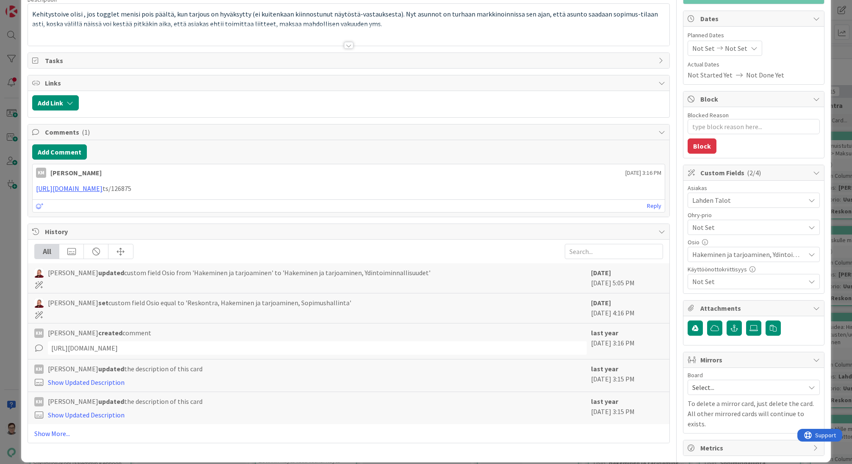
scroll to position [0, 0]
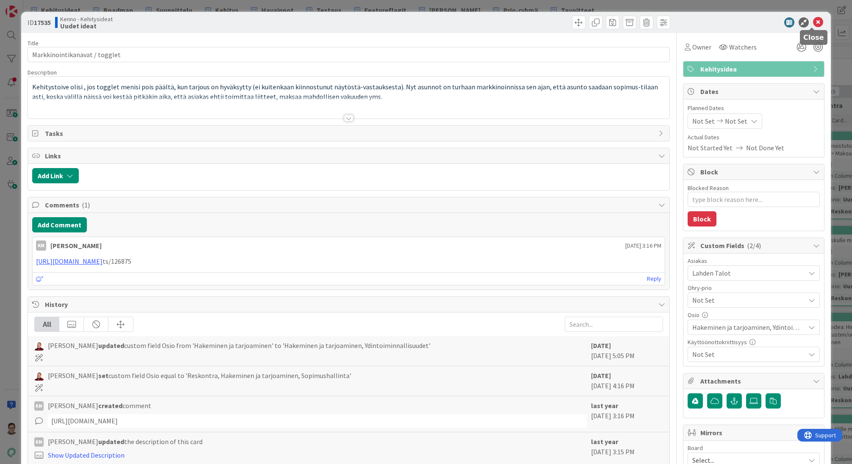
click at [813, 26] on icon at bounding box center [818, 22] width 10 height 10
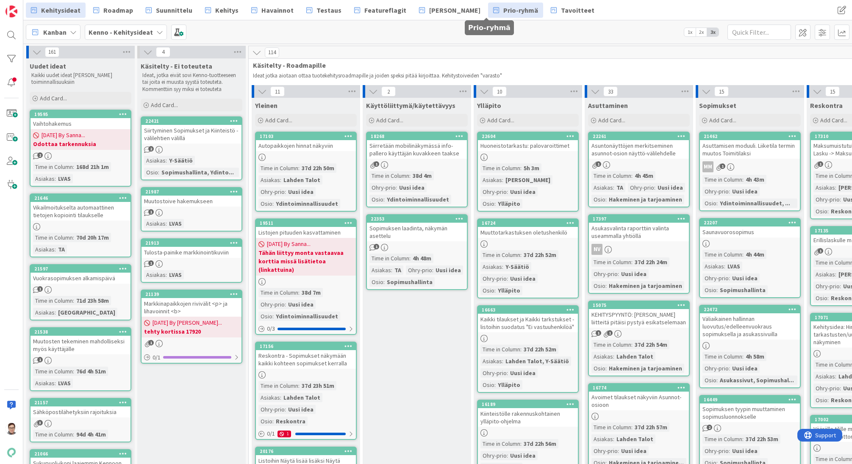
click at [503, 14] on span "Prio-ryhmä" at bounding box center [520, 10] width 35 height 10
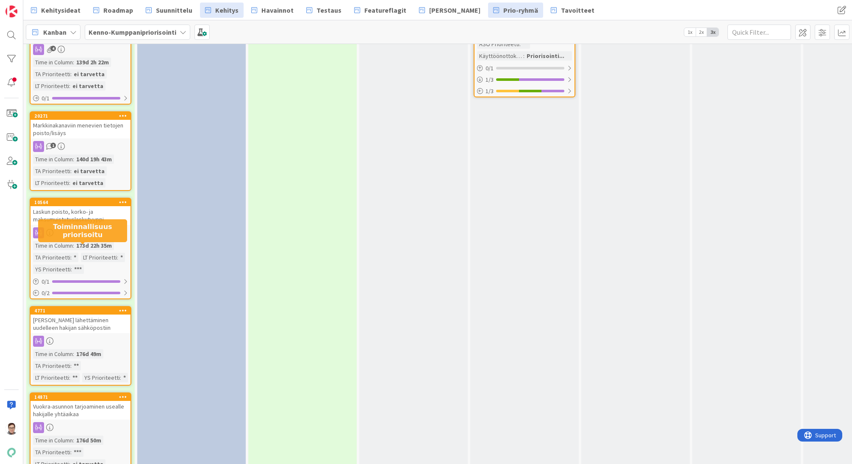
scroll to position [1524, 0]
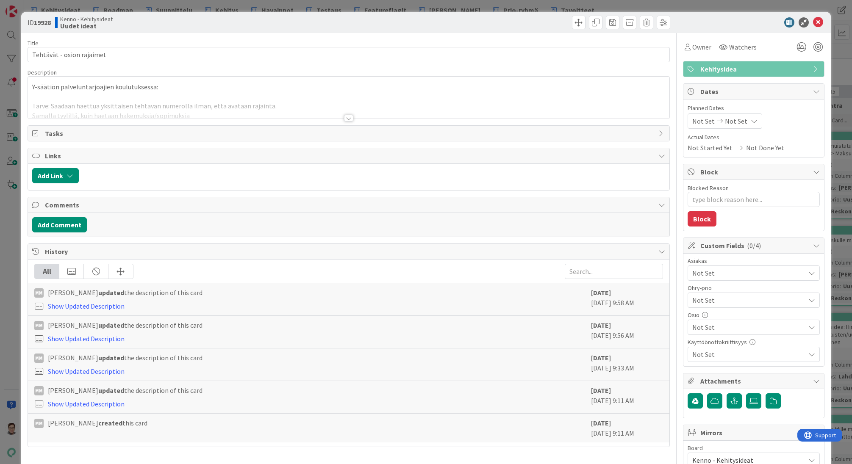
click at [348, 117] on div at bounding box center [348, 118] width 9 height 7
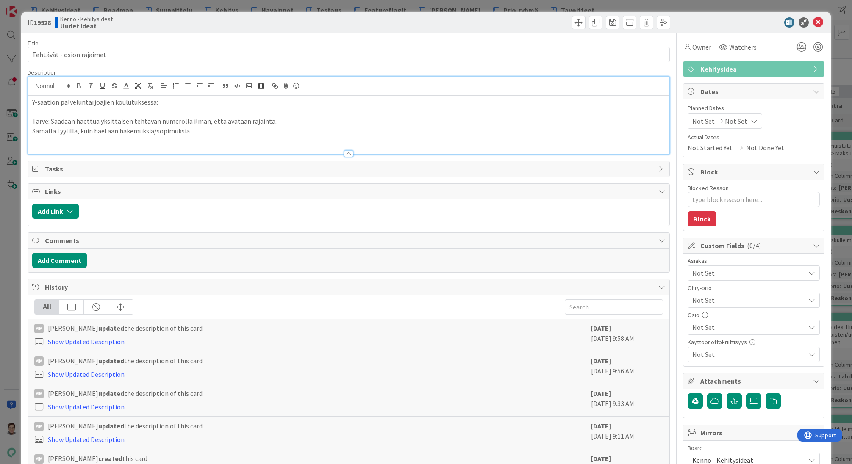
type textarea "x"
click at [813, 24] on icon at bounding box center [818, 22] width 10 height 10
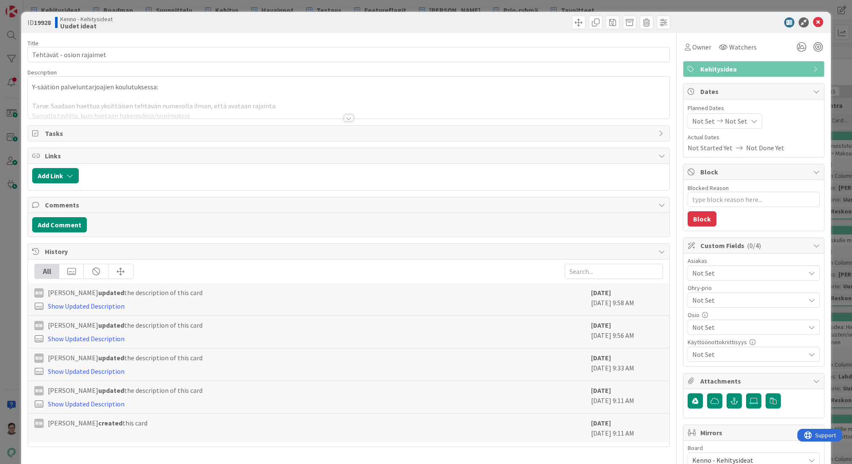
click at [346, 116] on div at bounding box center [348, 118] width 9 height 7
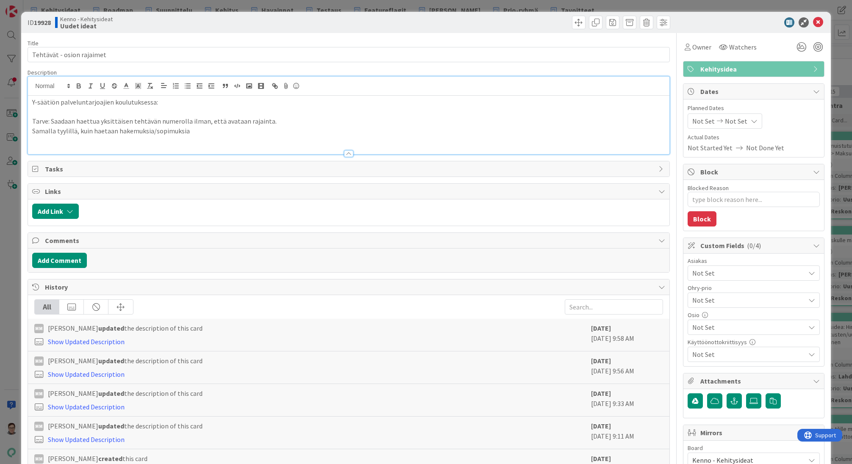
type textarea "x"
click at [813, 27] on icon at bounding box center [818, 22] width 10 height 10
